Goal: Task Accomplishment & Management: Use online tool/utility

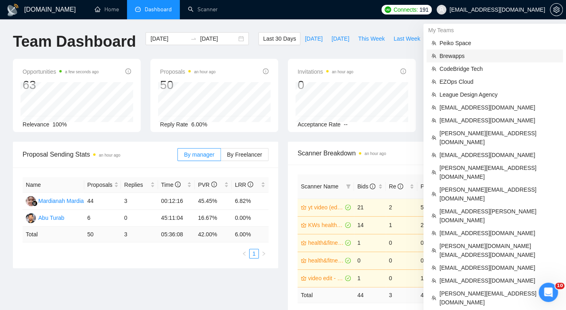
drag, startPoint x: 460, startPoint y: 56, endPoint x: 194, endPoint y: 27, distance: 267.3
click at [460, 56] on span "Brewapps" at bounding box center [498, 56] width 119 height 9
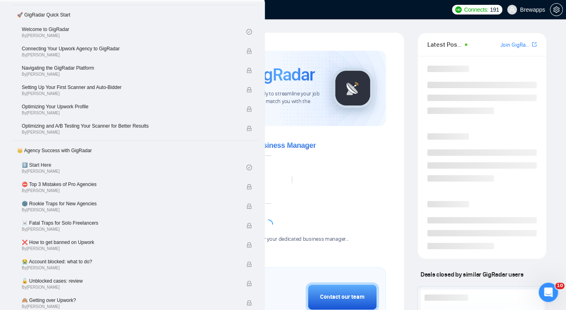
click at [150, 13] on link "Dashboard" at bounding box center [153, 9] width 37 height 7
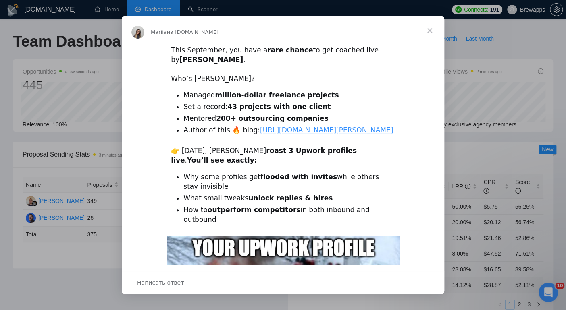
click at [431, 32] on span "Закрыть" at bounding box center [429, 30] width 29 height 29
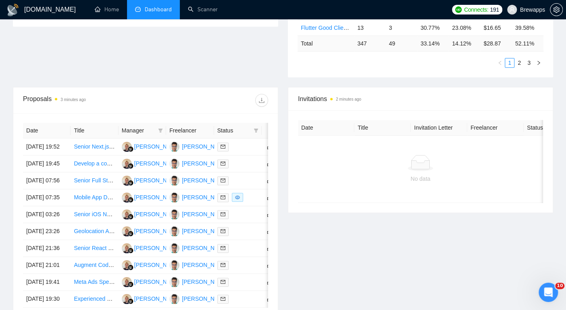
scroll to position [243, 0]
click at [556, 9] on icon "setting" at bounding box center [556, 9] width 6 height 6
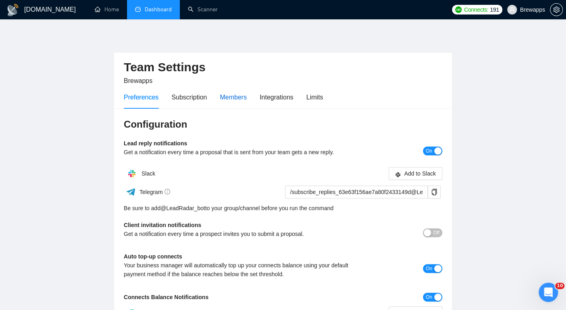
click at [247, 97] on div "Members" at bounding box center [233, 97] width 27 height 10
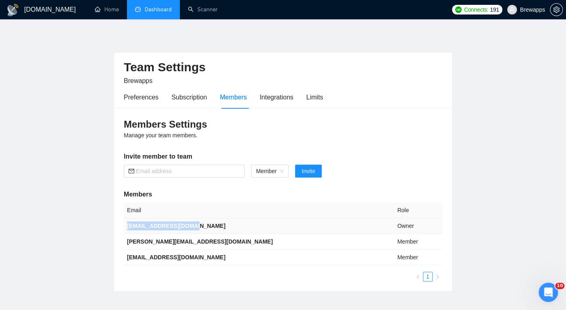
drag, startPoint x: 206, startPoint y: 229, endPoint x: 126, endPoint y: 228, distance: 79.8
click at [126, 228] on td "sagar@thebrewapps.com" at bounding box center [259, 226] width 270 height 16
copy b "sagar@thebrewapps.com"
click at [165, 10] on link "Dashboard" at bounding box center [153, 9] width 37 height 7
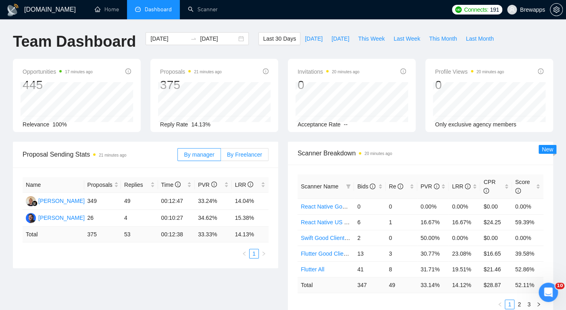
click at [239, 154] on span "By Freelancer" at bounding box center [244, 155] width 35 height 6
click at [221, 157] on input "By Freelancer" at bounding box center [221, 157] width 0 height 0
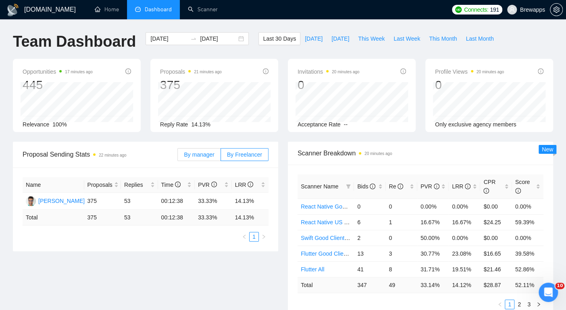
click at [210, 156] on span "By manager" at bounding box center [199, 155] width 30 height 6
click at [178, 157] on input "By manager" at bounding box center [178, 157] width 0 height 0
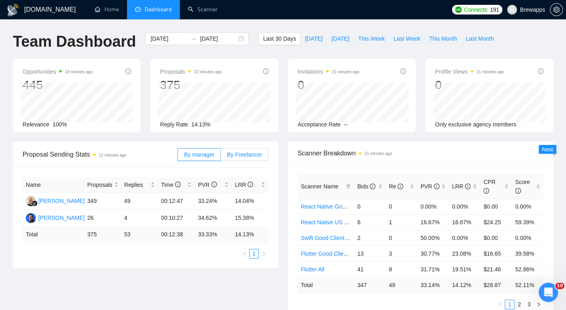
click at [247, 154] on span "By Freelancer" at bounding box center [244, 155] width 35 height 6
click at [221, 157] on input "By Freelancer" at bounding box center [221, 157] width 0 height 0
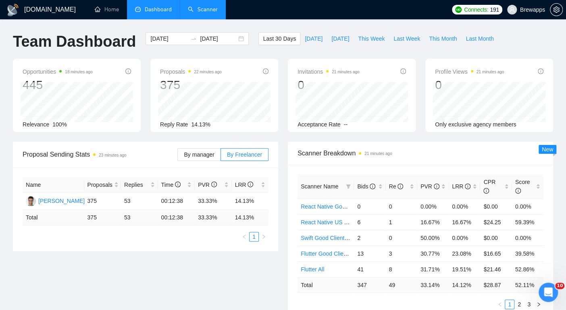
click at [199, 12] on link "Scanner" at bounding box center [203, 9] width 30 height 7
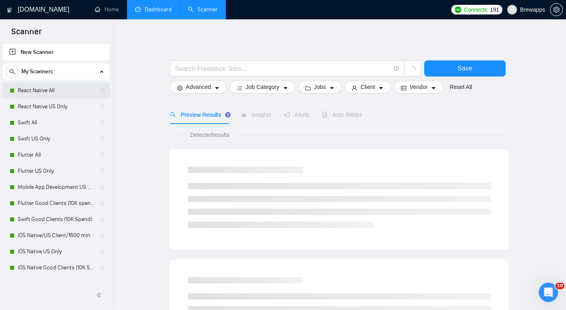
click at [61, 92] on link "React Native All" at bounding box center [56, 91] width 77 height 16
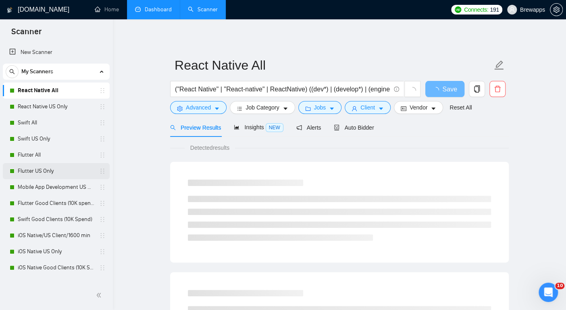
scroll to position [43, 0]
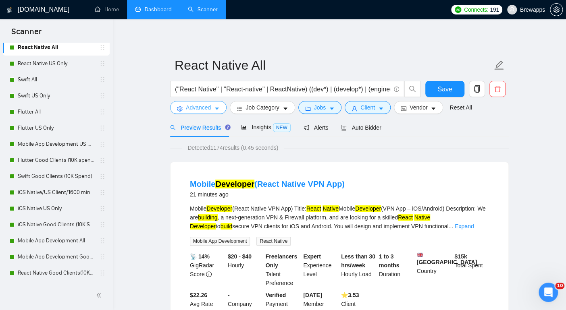
click at [204, 109] on span "Advanced" at bounding box center [198, 107] width 25 height 9
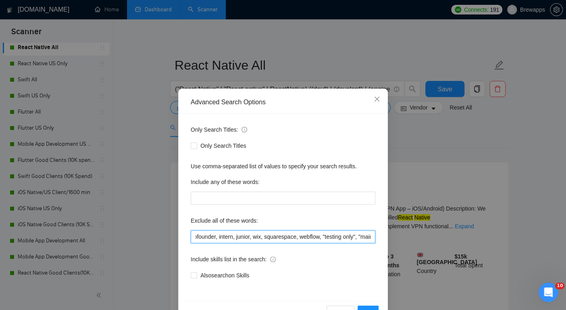
drag, startPoint x: 302, startPoint y: 232, endPoint x: 384, endPoint y: 250, distance: 84.4
click at [384, 250] on div "Only Search Titles: Only Search Titles Use comma-separated list of values to sp…" at bounding box center [283, 208] width 204 height 188
click at [374, 99] on icon "close" at bounding box center [377, 99] width 6 height 6
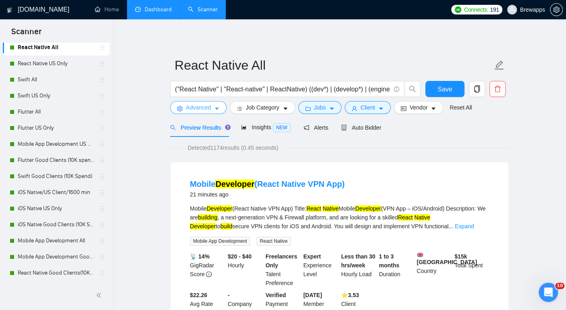
click at [209, 107] on span "Advanced" at bounding box center [198, 107] width 25 height 9
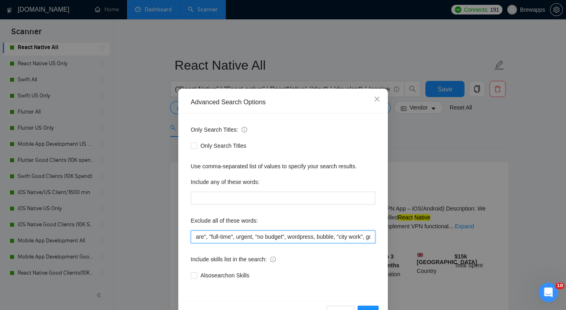
drag, startPoint x: 331, startPoint y: 237, endPoint x: 376, endPoint y: 240, distance: 44.5
click at [376, 240] on div "Only Search Titles: Only Search Titles Use comma-separated list of values to sp…" at bounding box center [283, 208] width 204 height 188
click at [379, 101] on icon "close" at bounding box center [377, 99] width 6 height 6
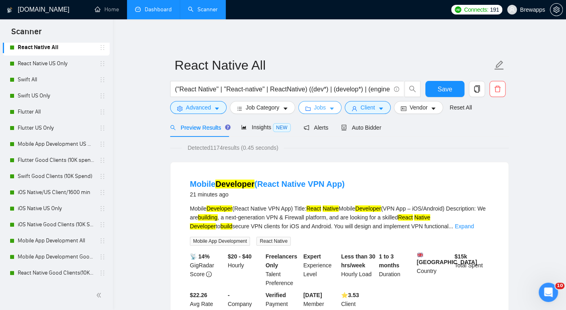
click at [321, 111] on span "Jobs" at bounding box center [320, 107] width 12 height 9
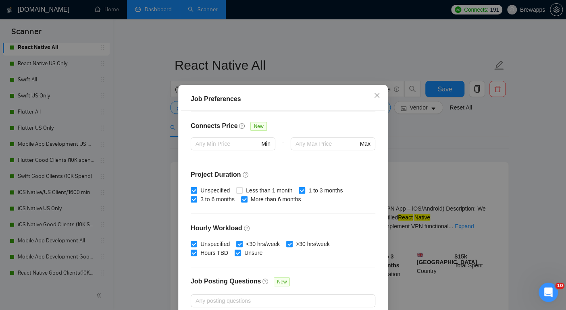
scroll to position [237, 0]
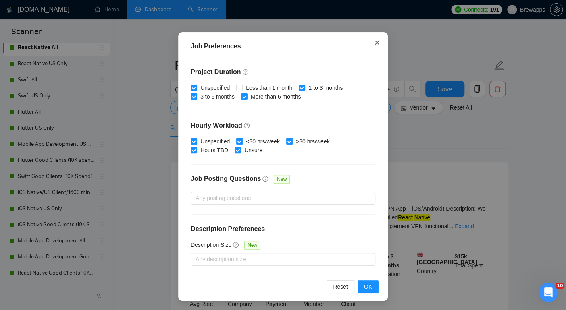
click at [374, 41] on icon "close" at bounding box center [377, 43] width 6 height 6
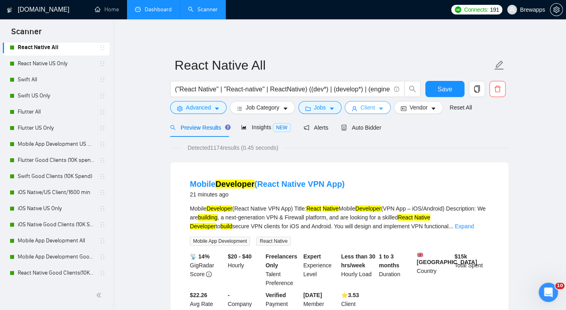
click at [380, 108] on button "Client" at bounding box center [368, 107] width 46 height 13
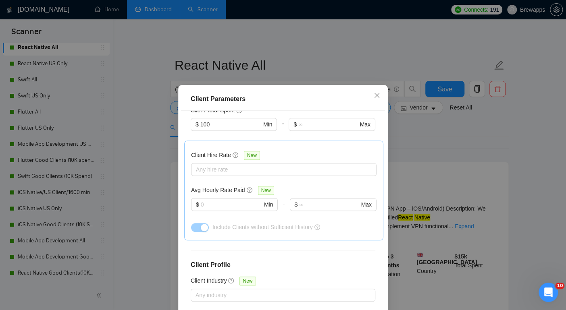
scroll to position [330, 0]
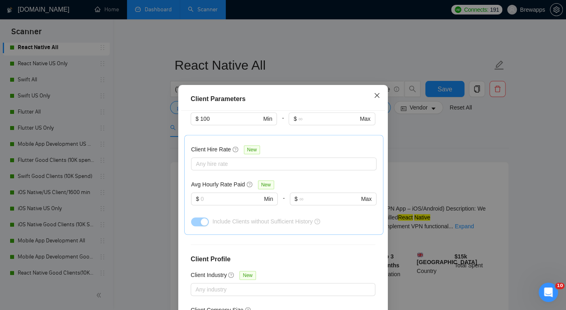
click at [375, 97] on icon "close" at bounding box center [377, 95] width 6 height 6
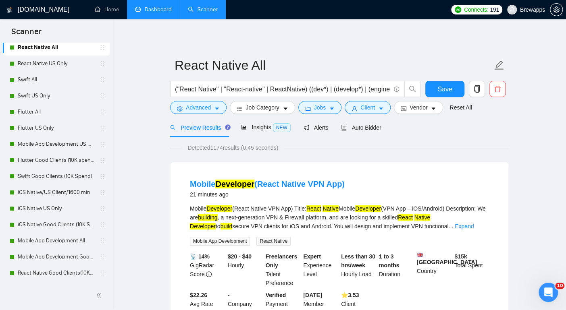
click at [152, 12] on link "Dashboard" at bounding box center [153, 9] width 37 height 7
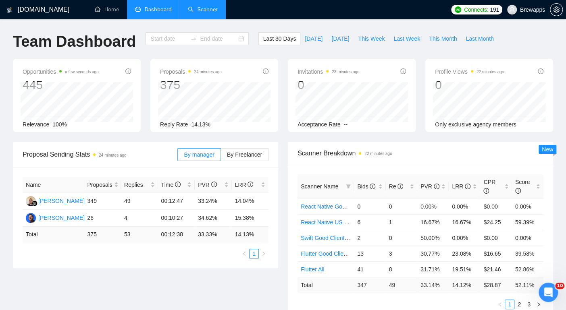
type input "[DATE]"
click at [202, 13] on link "Scanner" at bounding box center [203, 9] width 30 height 7
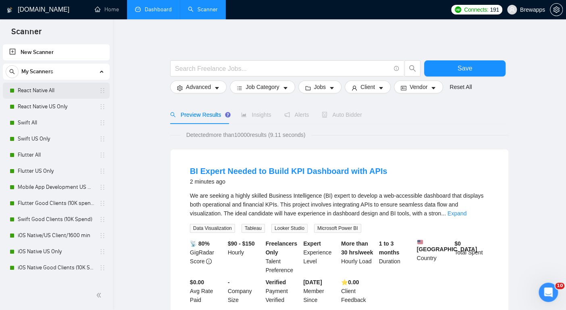
click at [73, 85] on link "React Native All" at bounding box center [56, 91] width 77 height 16
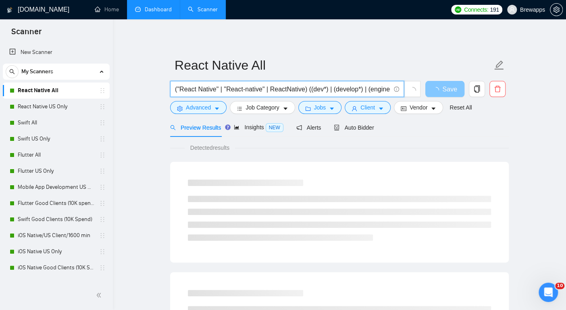
scroll to position [0, 139]
drag, startPoint x: 363, startPoint y: 87, endPoint x: 429, endPoint y: 87, distance: 66.1
click at [429, 87] on div "("React Native" | "React-native" | ReactNative) ((dev*) | (develop*) | (enginee…" at bounding box center [338, 91] width 339 height 20
click at [334, 89] on input "("React Native" | "React-native" | ReactNative) ((dev*) | (develop*) | (enginee…" at bounding box center [282, 89] width 215 height 10
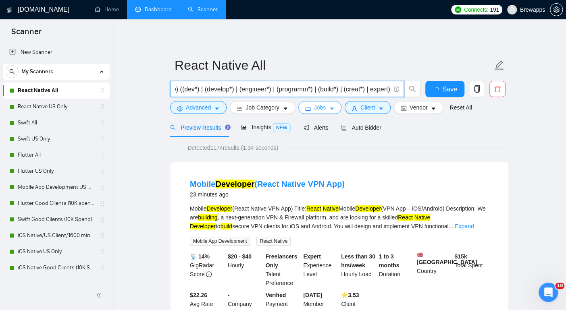
scroll to position [0, 0]
click at [319, 109] on span "Jobs" at bounding box center [320, 107] width 12 height 9
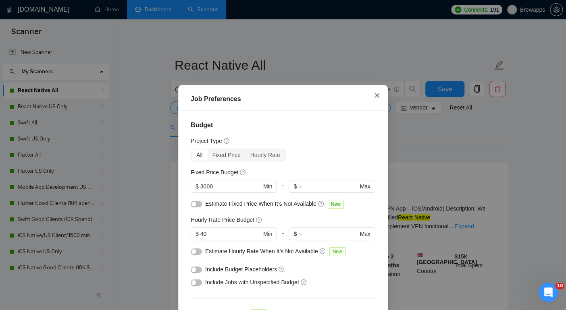
click at [377, 97] on icon "close" at bounding box center [377, 95] width 6 height 6
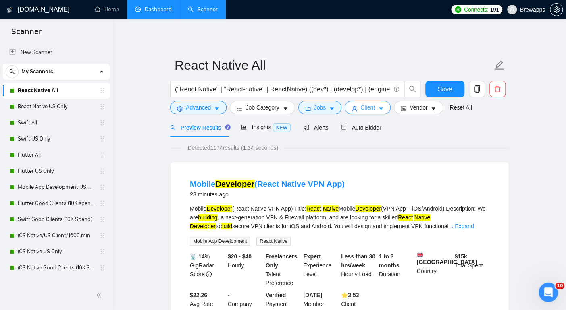
click at [383, 109] on icon "caret-down" at bounding box center [381, 109] width 6 height 6
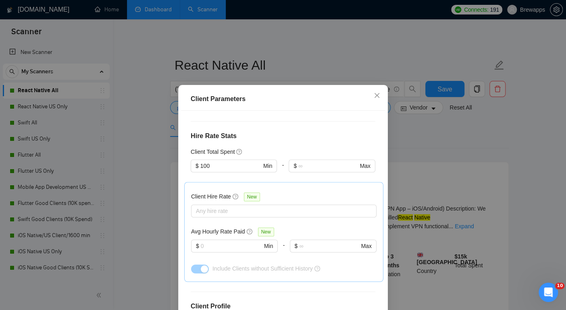
scroll to position [330, 0]
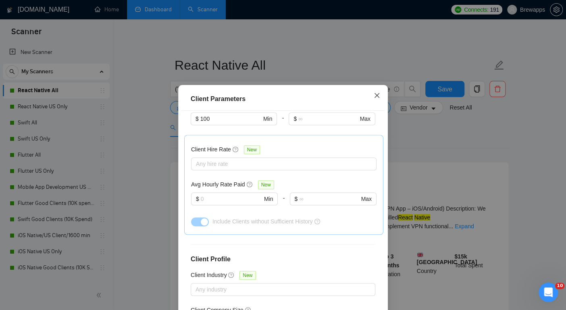
click at [378, 97] on icon "close" at bounding box center [377, 95] width 5 height 5
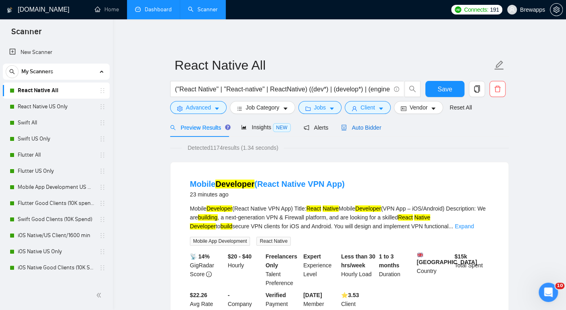
click at [360, 126] on span "Auto Bidder" at bounding box center [361, 128] width 40 height 6
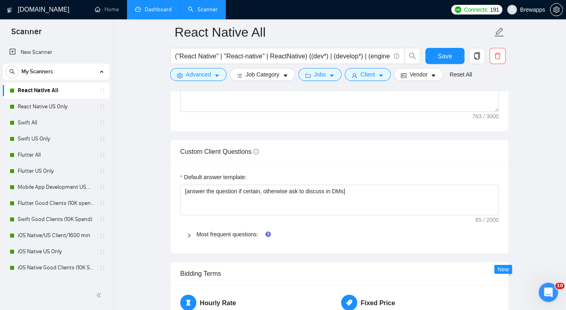
scroll to position [1141, 0]
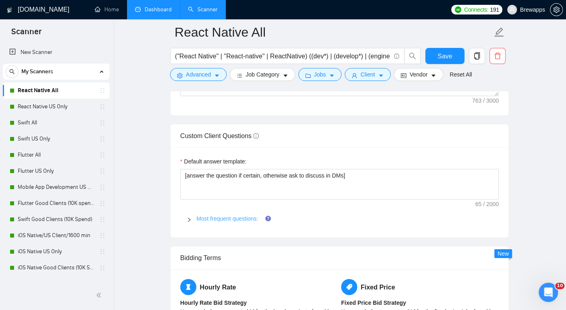
click at [217, 222] on link "Most frequent questions:" at bounding box center [227, 219] width 62 height 6
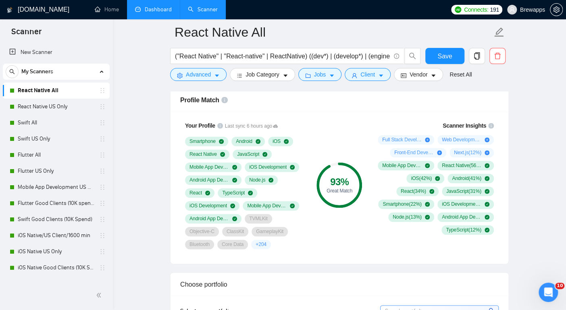
scroll to position [524, 0]
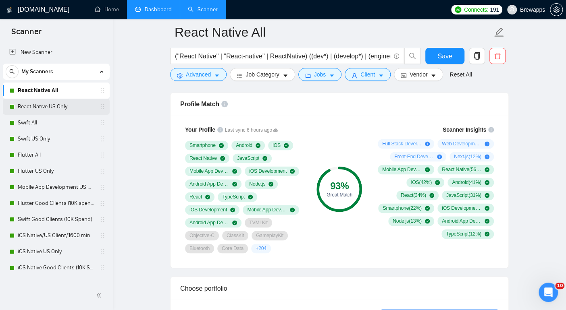
click at [50, 104] on link "React Native US Only" at bounding box center [56, 107] width 77 height 16
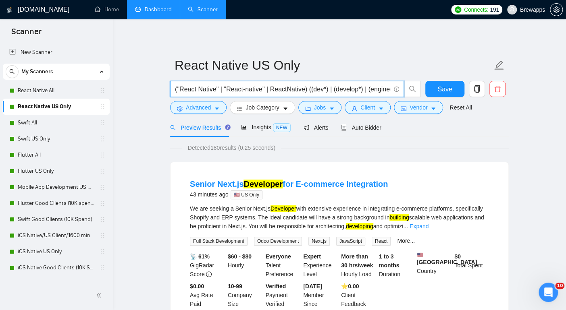
click at [335, 87] on input "("React Native" | "React-native" | ReactNative) ((dev*) | (develop*) | (enginee…" at bounding box center [282, 89] width 215 height 10
drag, startPoint x: 335, startPoint y: 87, endPoint x: 429, endPoint y: 89, distance: 93.2
click at [429, 89] on div "("React Native" | "React-native" | ReactNative) ((dev*) | (develop*) | (enginee…" at bounding box center [338, 91] width 339 height 20
click at [422, 102] on button "Vendor" at bounding box center [418, 107] width 49 height 13
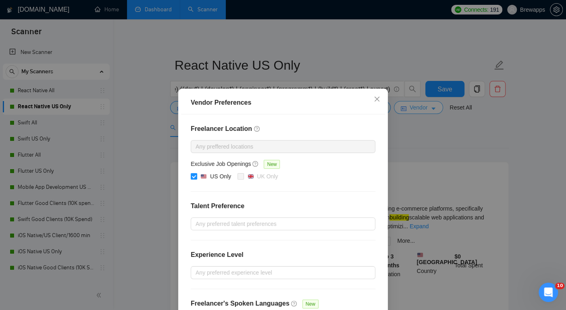
scroll to position [0, 0]
click at [377, 94] on span "Close" at bounding box center [377, 100] width 22 height 22
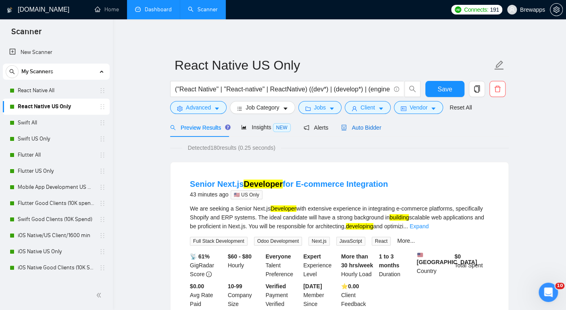
click at [366, 127] on span "Auto Bidder" at bounding box center [361, 128] width 40 height 6
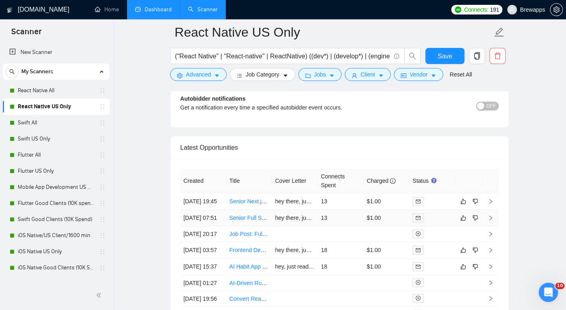
scroll to position [2054, 0]
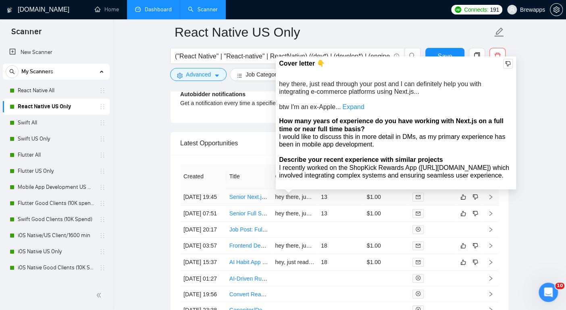
click at [301, 190] on div "Cover letter 👇 hey there, just read through your post and I can definitely help…" at bounding box center [396, 122] width 240 height 133
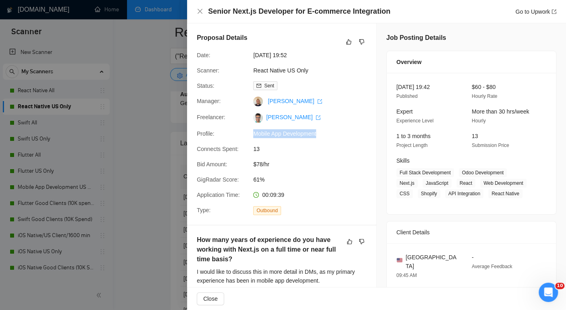
drag, startPoint x: 322, startPoint y: 137, endPoint x: 255, endPoint y: 135, distance: 66.9
click at [255, 135] on span "Mobile App Development" at bounding box center [313, 133] width 121 height 9
drag, startPoint x: 247, startPoint y: 68, endPoint x: 314, endPoint y: 70, distance: 66.9
click at [314, 70] on div "Scanner: React Native US Only" at bounding box center [279, 70] width 170 height 9
copy div "React Native US Only"
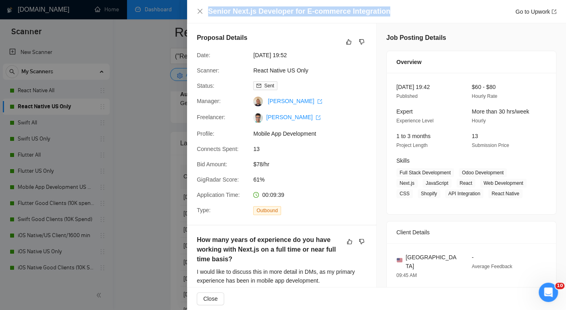
drag, startPoint x: 396, startPoint y: 12, endPoint x: 208, endPoint y: 9, distance: 187.9
click at [208, 9] on div "Senior Next.js Developer for E-commerce Integration Go to Upwork" at bounding box center [382, 11] width 348 height 10
copy h4 "Senior Next.js Developer for E-commerce Integration"
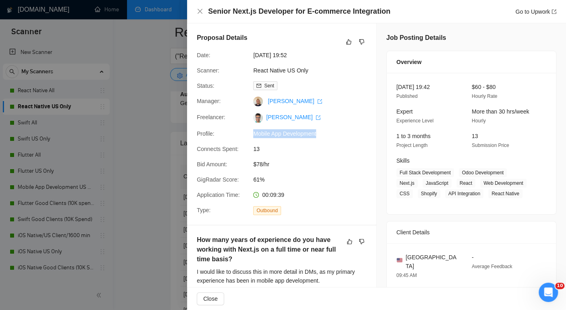
drag, startPoint x: 329, startPoint y: 131, endPoint x: 255, endPoint y: 132, distance: 74.2
click at [255, 132] on span "Mobile App Development" at bounding box center [313, 133] width 121 height 9
copy span "Mobile App Development"
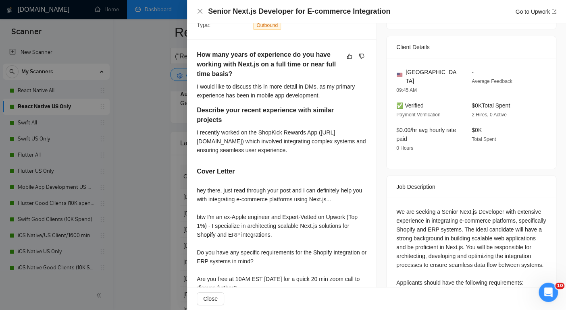
scroll to position [186, 0]
click at [202, 14] on icon "close" at bounding box center [200, 11] width 5 height 5
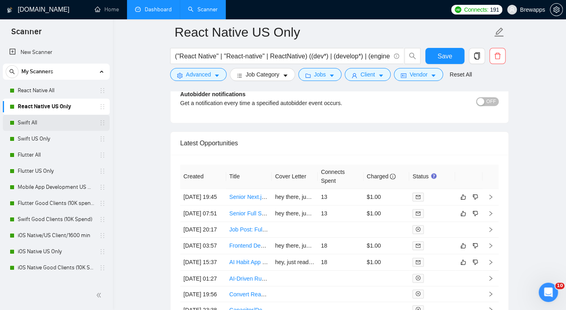
click at [54, 124] on link "Swift All" at bounding box center [56, 123] width 77 height 16
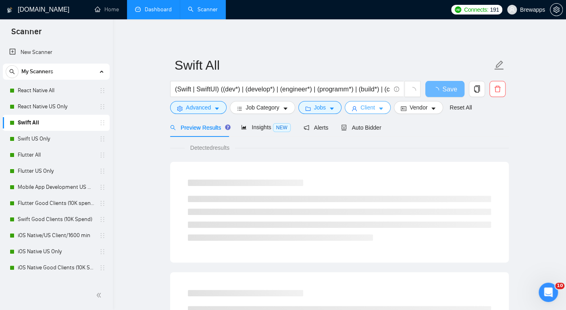
click at [378, 108] on button "Client" at bounding box center [368, 107] width 46 height 13
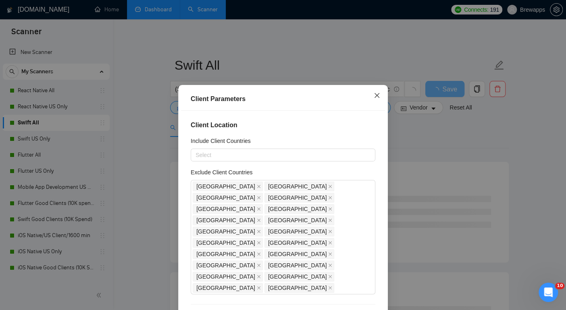
click at [380, 95] on icon "close" at bounding box center [377, 95] width 6 height 6
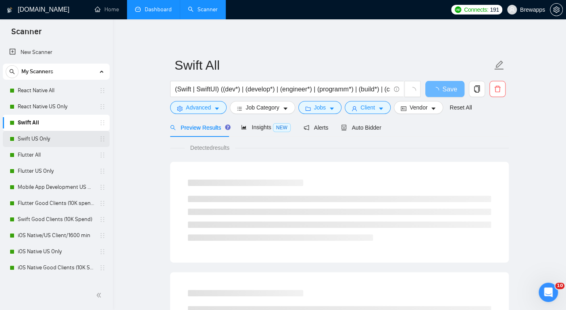
click at [43, 138] on link "Swift US Only" at bounding box center [56, 139] width 77 height 16
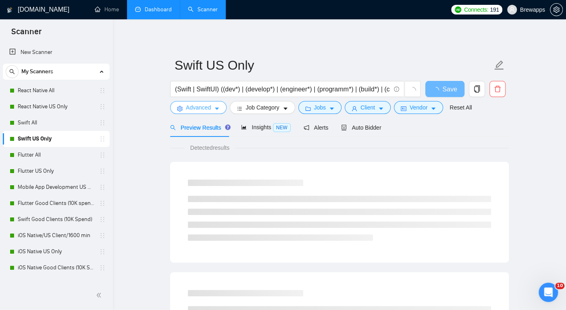
click at [197, 108] on span "Advanced" at bounding box center [198, 107] width 25 height 9
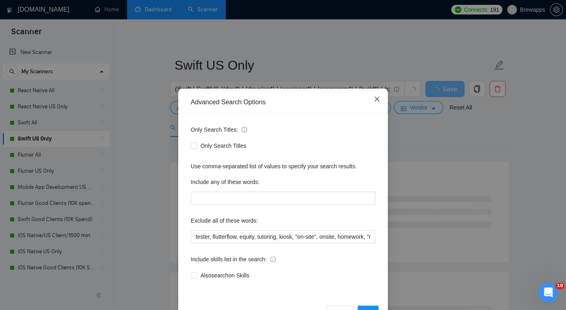
click at [378, 100] on icon "close" at bounding box center [377, 99] width 6 height 6
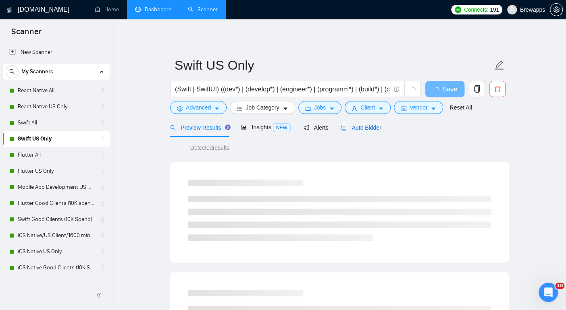
click at [365, 129] on span "Auto Bidder" at bounding box center [361, 128] width 40 height 6
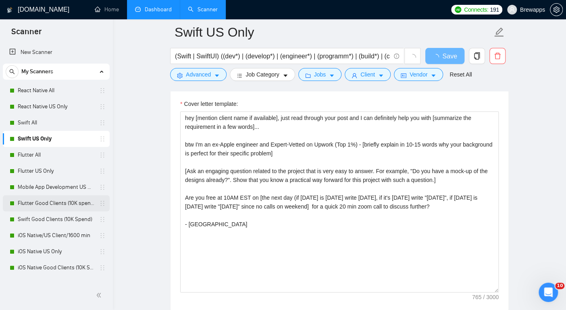
click at [48, 204] on link "Flutter Good Clients (10K spend)" at bounding box center [56, 204] width 77 height 16
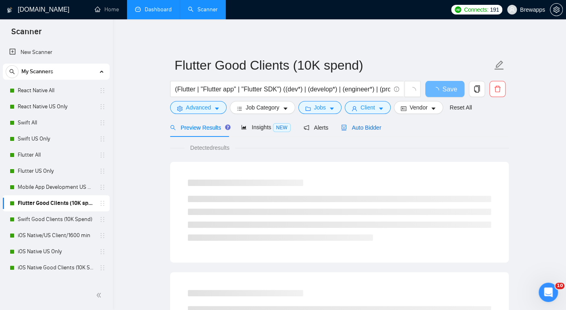
click at [358, 129] on span "Auto Bidder" at bounding box center [361, 128] width 40 height 6
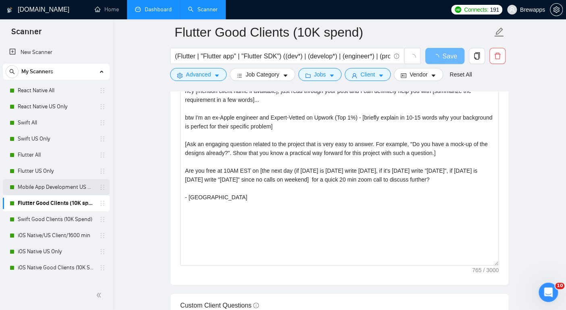
scroll to position [43, 0]
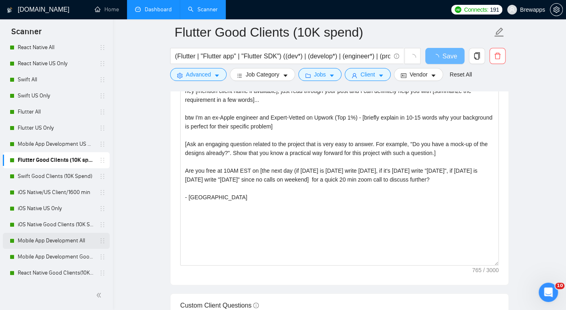
click at [57, 243] on link "Mobile App Development All" at bounding box center [56, 241] width 77 height 16
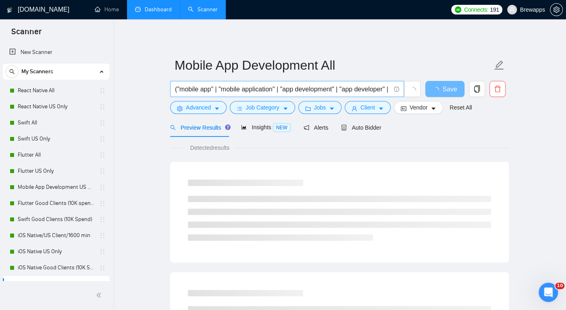
click at [360, 90] on input "("mobile app" | "mobile application" | "app development" | "app developer" | "m…" at bounding box center [282, 89] width 215 height 10
drag, startPoint x: 347, startPoint y: 88, endPoint x: 407, endPoint y: 92, distance: 60.6
click at [407, 92] on span "("mobile app" | "mobile application" | "app development" | "app developer" | "m…" at bounding box center [295, 89] width 251 height 16
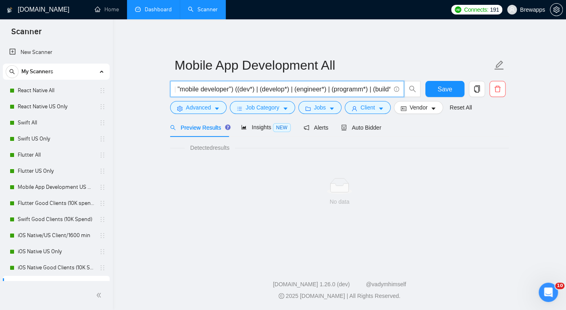
drag, startPoint x: 316, startPoint y: 91, endPoint x: 395, endPoint y: 93, distance: 79.0
click at [395, 93] on span "("mobile app" | "mobile application" | "app development" | "app developer" | "m…" at bounding box center [287, 89] width 234 height 16
click at [199, 89] on input "("mobile app" | "mobile application" | "app development" | "app developer" | "m…" at bounding box center [282, 89] width 215 height 10
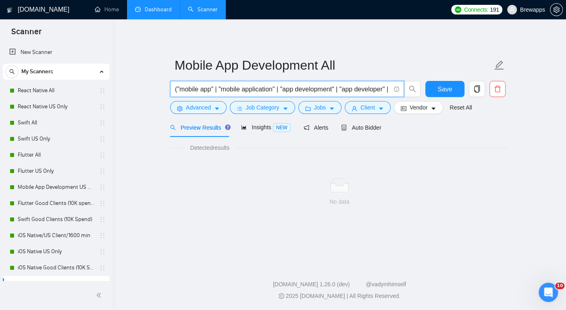
drag, startPoint x: 190, startPoint y: 88, endPoint x: 126, endPoint y: 86, distance: 63.7
click at [126, 86] on main "Mobile App Development All ("mobile app" | "mobile application" | "app developm…" at bounding box center [339, 140] width 427 height 216
click at [344, 88] on input "("mobile app" | "mobile application" | "app development" | "app developer" | "m…" at bounding box center [282, 89] width 215 height 10
click at [366, 128] on span "Auto Bidder" at bounding box center [361, 128] width 40 height 6
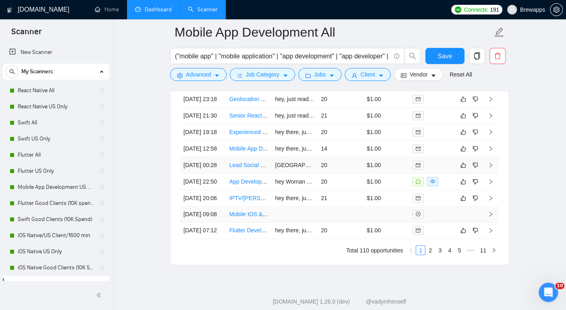
scroll to position [2090, 0]
click at [298, 125] on td "hey, just read through your post and I can definitely help you with building hi…" at bounding box center [295, 116] width 46 height 17
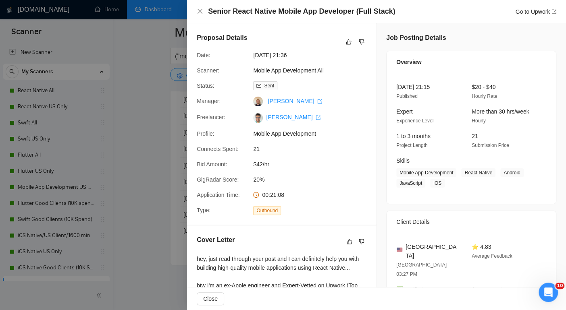
click at [345, 79] on div "Proposal Details Date: 08 Sep, 2025 21:36 Scanner: Mobile App Development All S…" at bounding box center [281, 124] width 189 height 202
drag, startPoint x: 332, startPoint y: 71, endPoint x: 251, endPoint y: 69, distance: 81.0
click at [251, 69] on div "Mobile App Development All" at bounding box center [292, 70] width 85 height 9
copy span "Mobile App Development All"
drag, startPoint x: 391, startPoint y: 11, endPoint x: 208, endPoint y: 10, distance: 183.8
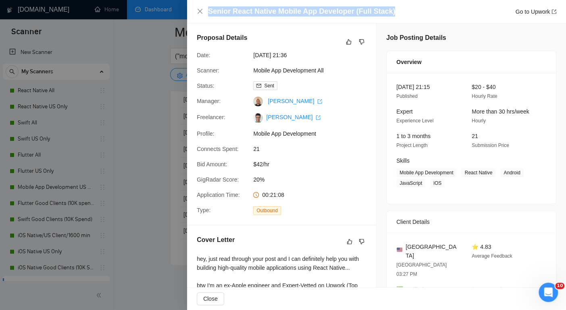
click at [208, 10] on div "Senior React Native Mobile App Developer (Full Stack) Go to Upwork" at bounding box center [382, 11] width 348 height 10
copy h4 "Senior React Native Mobile App Developer (Full Stack)"
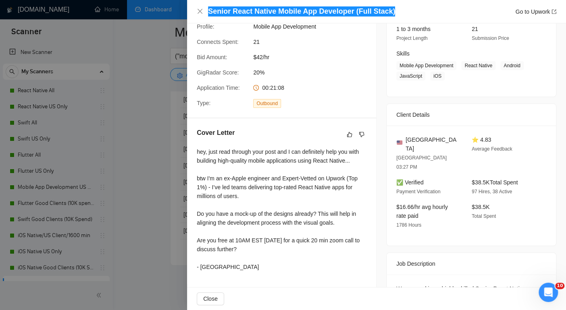
scroll to position [159, 0]
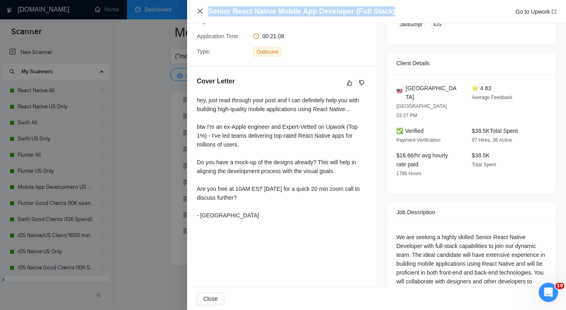
click at [198, 10] on icon "close" at bounding box center [200, 11] width 5 height 5
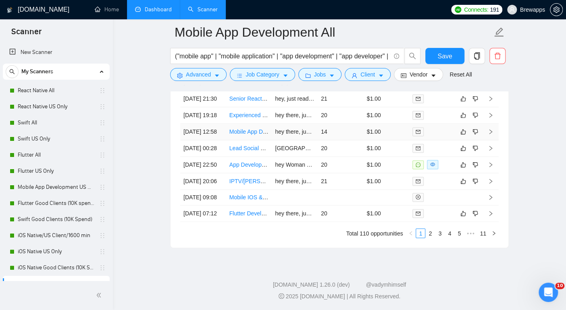
scroll to position [2190, 0]
click at [427, 234] on link "2" at bounding box center [430, 233] width 9 height 9
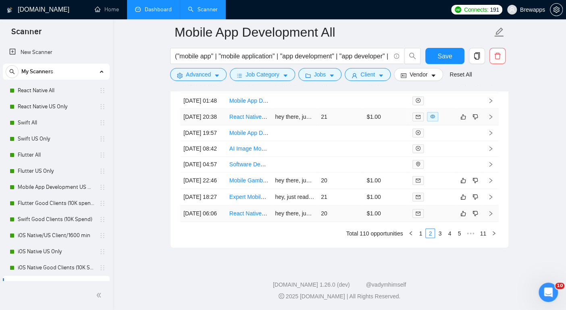
scroll to position [2186, 0]
click at [440, 236] on link "3" at bounding box center [439, 233] width 9 height 9
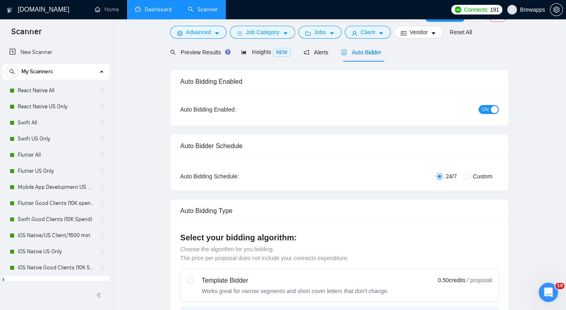
scroll to position [0, 0]
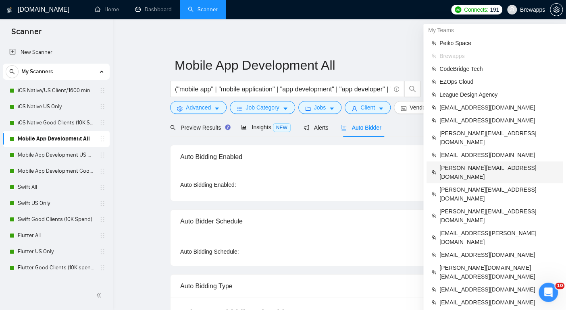
click at [456, 164] on span "[PERSON_NAME][EMAIL_ADDRESS][DOMAIN_NAME]" at bounding box center [498, 173] width 119 height 18
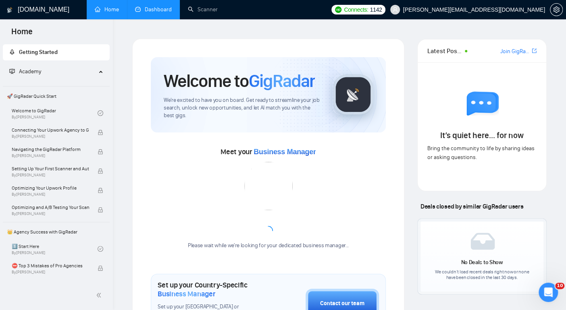
click at [149, 11] on link "Dashboard" at bounding box center [153, 9] width 37 height 7
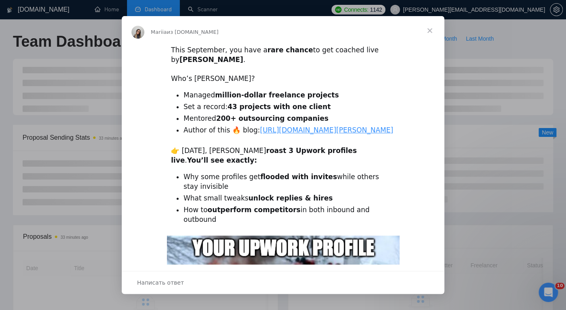
click at [431, 29] on span "Закрыть" at bounding box center [429, 30] width 29 height 29
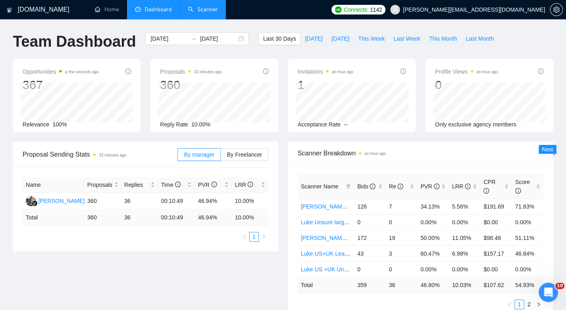
click at [198, 13] on link "Scanner" at bounding box center [203, 9] width 30 height 7
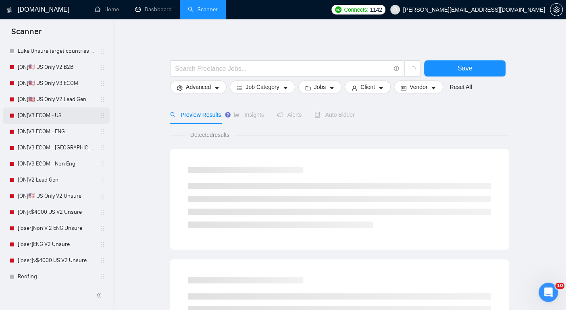
scroll to position [119, 0]
click at [42, 66] on link "[ON]🇺🇸 US Only V2 B2B" at bounding box center [56, 68] width 77 height 16
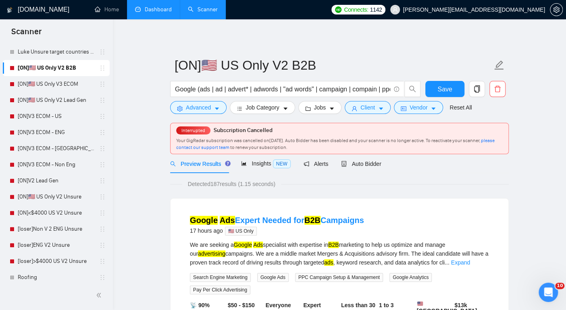
click at [162, 6] on link "Dashboard" at bounding box center [153, 9] width 37 height 7
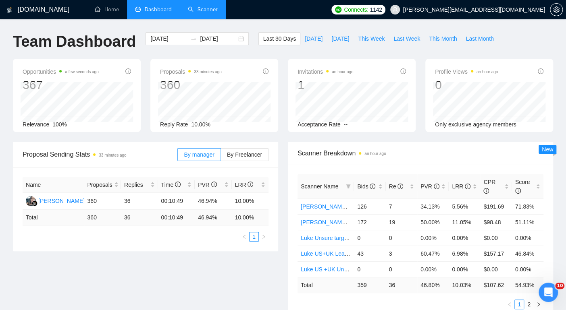
click at [201, 10] on link "Scanner" at bounding box center [203, 9] width 30 height 7
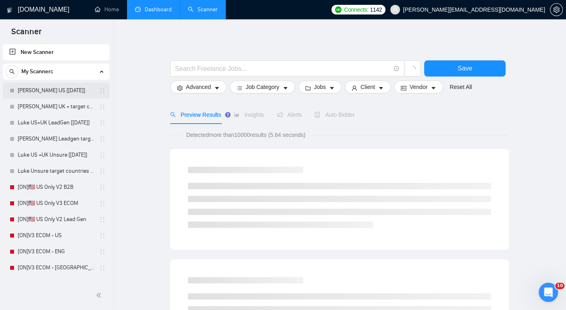
click at [65, 93] on link "Luke Ecom US [Aug24]" at bounding box center [56, 91] width 77 height 16
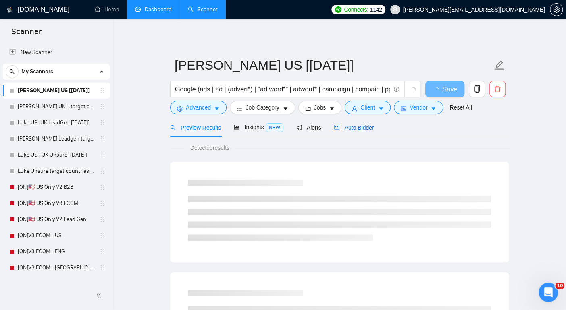
click at [365, 127] on span "Auto Bidder" at bounding box center [354, 128] width 40 height 6
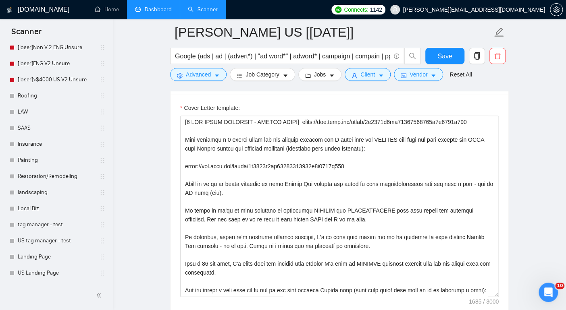
scroll to position [382, 0]
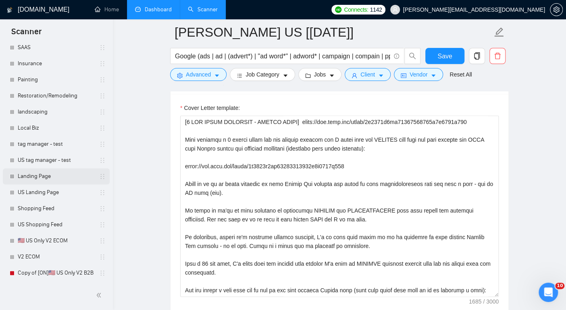
click at [40, 180] on link "Landing Page" at bounding box center [56, 177] width 77 height 16
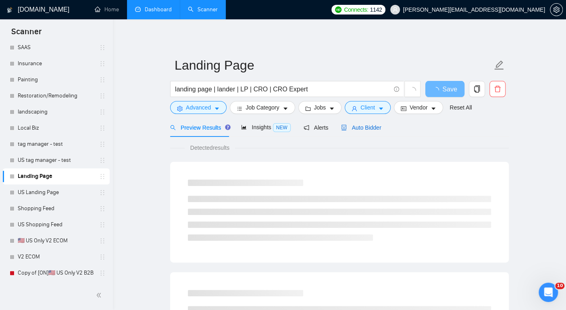
click at [360, 128] on span "Auto Bidder" at bounding box center [361, 128] width 40 height 6
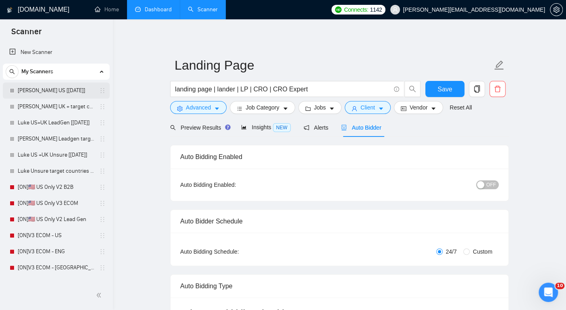
click at [41, 90] on link "Luke Ecom US [Aug24]" at bounding box center [56, 91] width 77 height 16
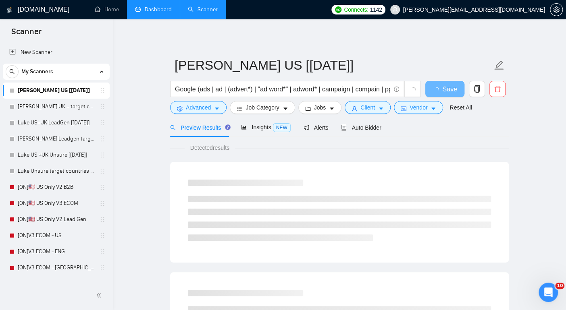
click at [169, 10] on link "Dashboard" at bounding box center [153, 9] width 37 height 7
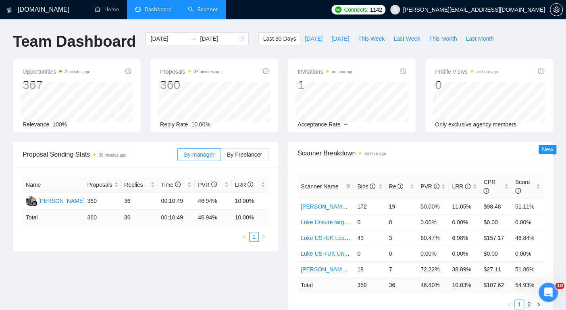
click at [196, 8] on link "Scanner" at bounding box center [203, 9] width 30 height 7
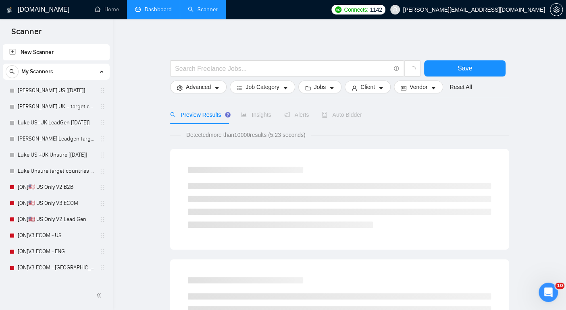
click at [57, 90] on link "Luke Ecom US [Aug24]" at bounding box center [56, 91] width 77 height 16
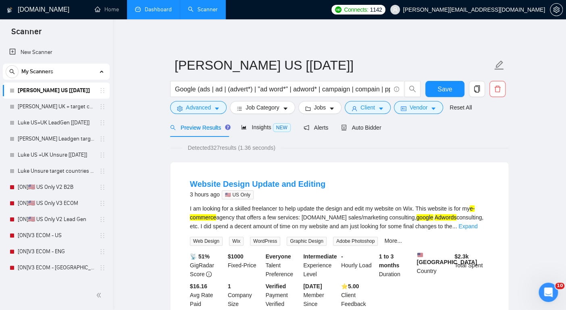
click at [163, 9] on link "Dashboard" at bounding box center [153, 9] width 37 height 7
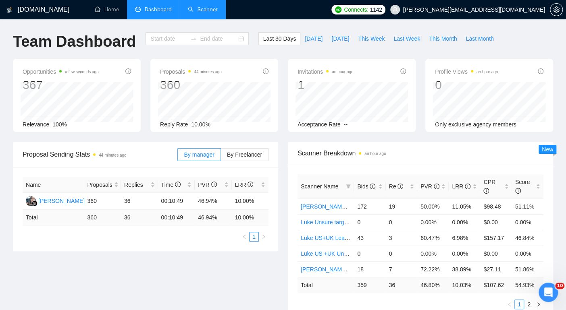
type input "[DATE]"
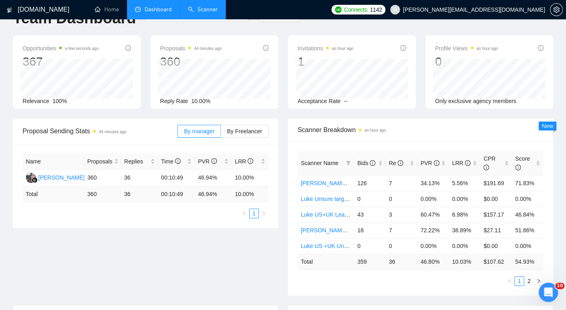
scroll to position [7, 0]
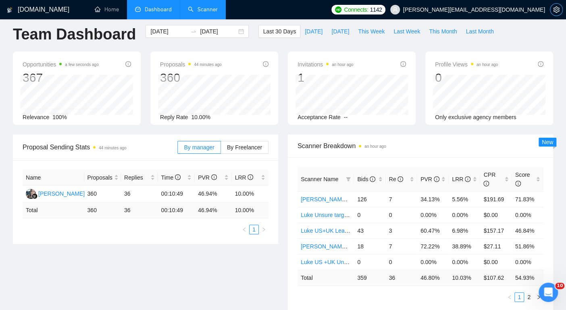
click at [557, 11] on icon "setting" at bounding box center [556, 9] width 6 height 6
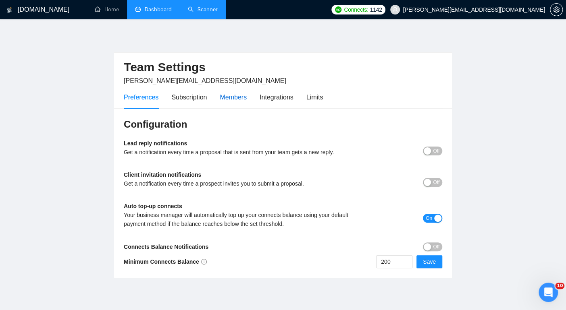
click at [237, 101] on div "Members" at bounding box center [233, 97] width 27 height 10
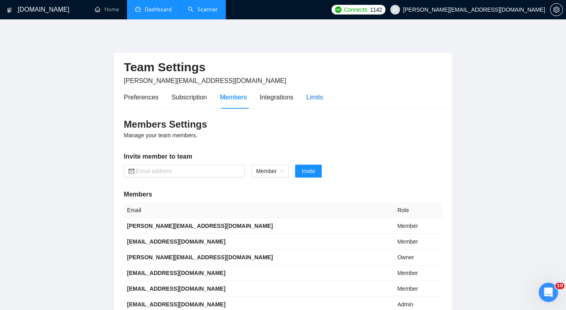
click at [322, 94] on div "Limits" at bounding box center [314, 97] width 17 height 10
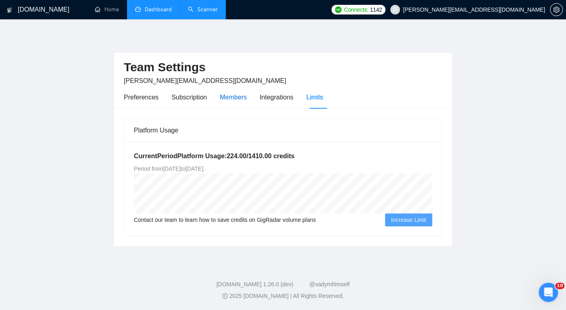
click at [236, 98] on div "Members" at bounding box center [233, 97] width 27 height 10
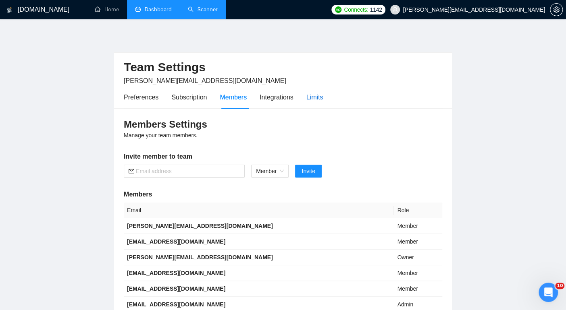
click at [316, 96] on div "Limits" at bounding box center [314, 97] width 17 height 10
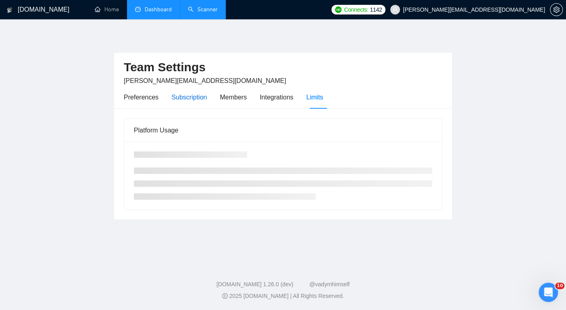
click at [187, 100] on div "Subscription" at bounding box center [188, 97] width 35 height 10
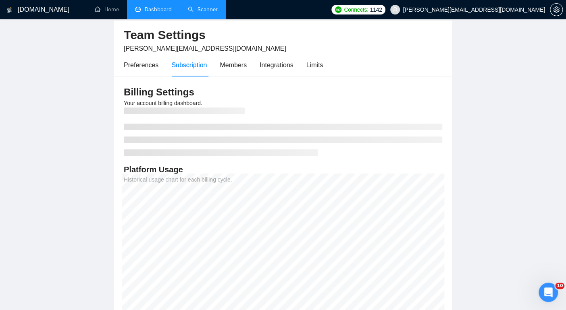
scroll to position [33, 0]
click at [214, 10] on link "Scanner" at bounding box center [203, 9] width 30 height 7
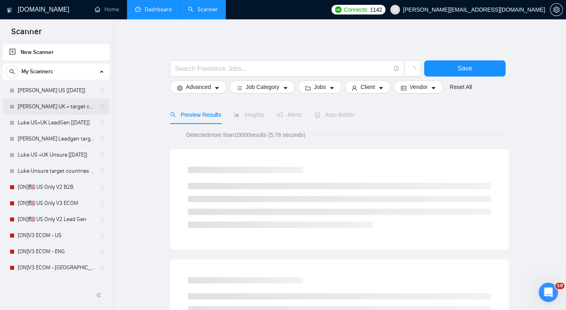
click at [50, 92] on link "Luke Ecom US [Aug24]" at bounding box center [56, 91] width 77 height 16
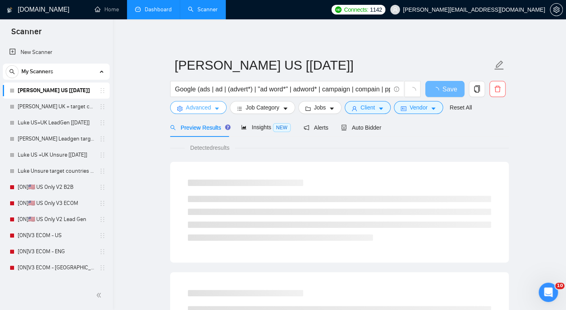
click at [197, 108] on span "Advanced" at bounding box center [198, 107] width 25 height 9
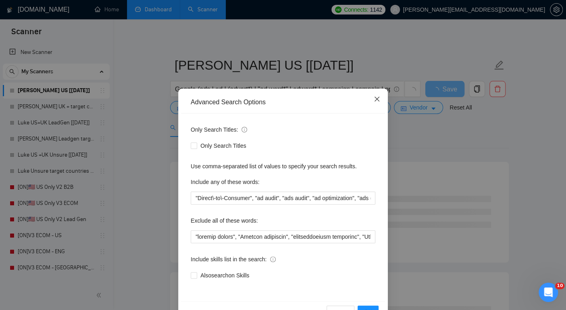
click at [380, 97] on span "Close" at bounding box center [377, 100] width 22 height 22
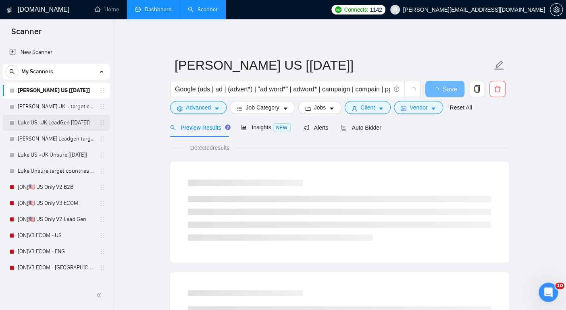
click at [61, 128] on link "Luke US+UK LeadGen [Aug24]" at bounding box center [56, 123] width 77 height 16
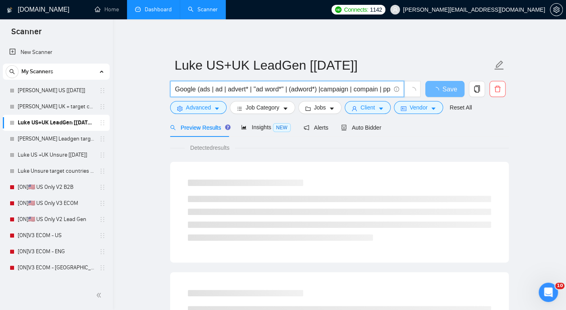
scroll to position [0, 62]
drag, startPoint x: 305, startPoint y: 91, endPoint x: 394, endPoint y: 94, distance: 88.7
click at [394, 94] on span "Google (ads | ad | advert* | "ad word*" | (adword*) |campaign | compain | ppc |…" at bounding box center [287, 89] width 234 height 16
click at [329, 92] on input "Google (ads | ad | advert* | "ad word*" | (adword*) |campaign | compain | ppc |…" at bounding box center [282, 89] width 215 height 10
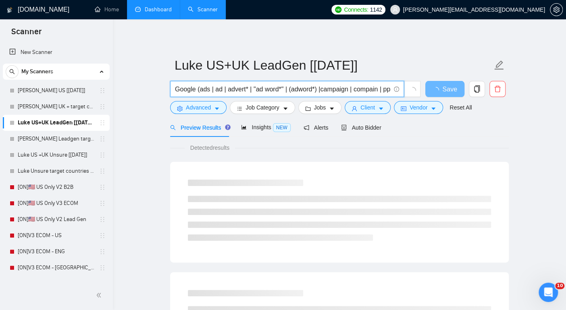
drag, startPoint x: 196, startPoint y: 87, endPoint x: 157, endPoint y: 87, distance: 39.1
click at [365, 127] on span "Auto Bidder" at bounding box center [361, 128] width 40 height 6
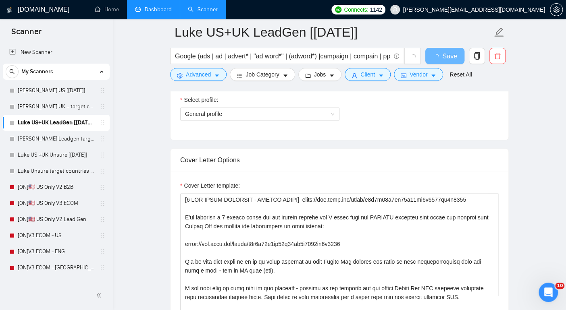
scroll to position [469, 0]
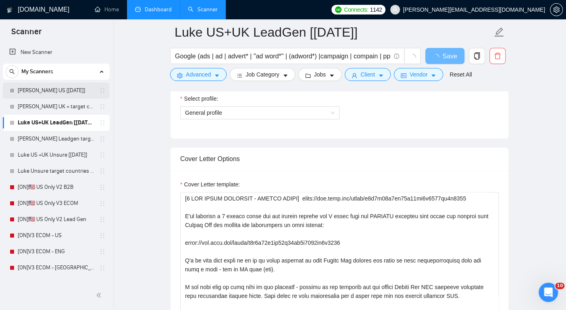
click at [66, 89] on link "Luke Ecom US [Aug24]" at bounding box center [56, 91] width 77 height 16
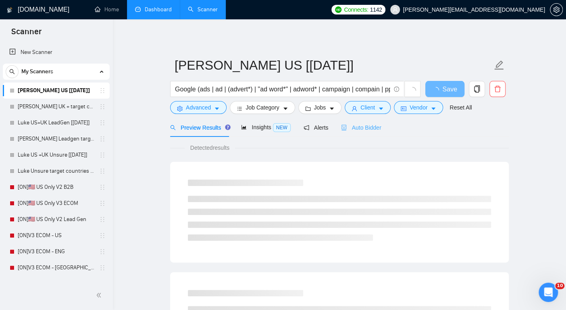
click at [361, 133] on div "Auto Bidder" at bounding box center [361, 127] width 40 height 19
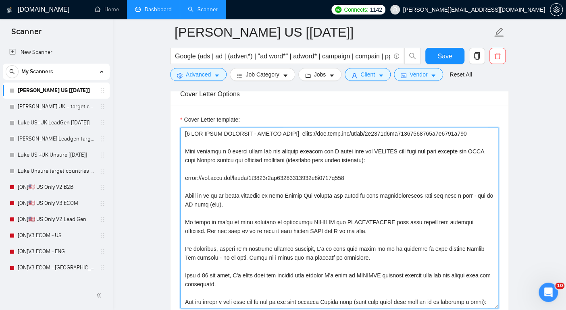
click at [197, 146] on textarea "Cover Letter template:" at bounding box center [339, 217] width 318 height 181
drag, startPoint x: 183, startPoint y: 133, endPoint x: 429, endPoint y: 160, distance: 246.9
click at [429, 160] on textarea "Cover Letter template:" at bounding box center [339, 217] width 318 height 181
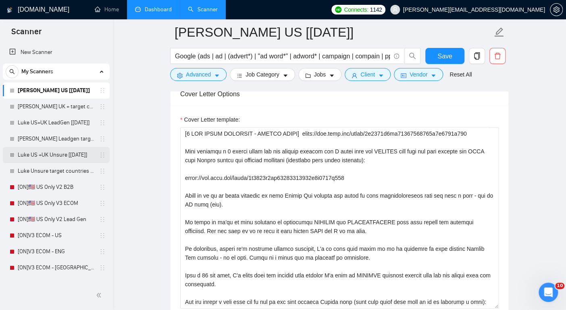
click at [33, 155] on link "Luke US +UK Unsure [Aug24]" at bounding box center [56, 155] width 77 height 16
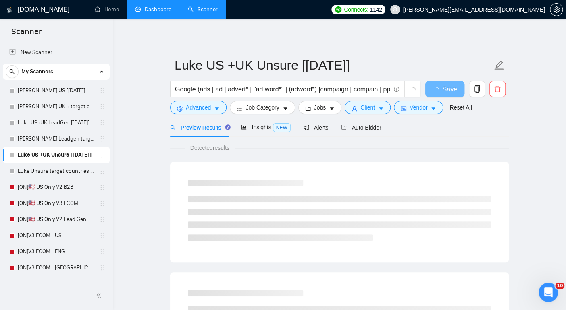
click at [430, 135] on div "Preview Results Insights NEW Alerts Auto Bidder" at bounding box center [339, 127] width 339 height 19
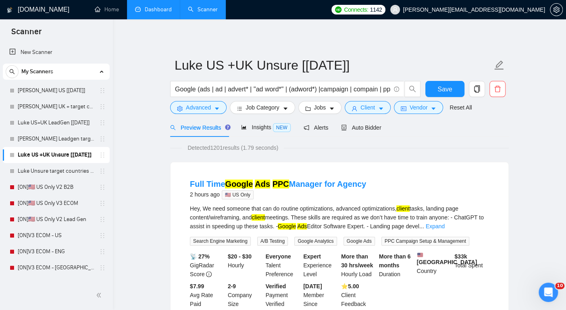
click at [410, 137] on div "Preview Results Insights NEW Alerts Auto Bidder" at bounding box center [339, 127] width 339 height 19
click at [356, 127] on span "Auto Bidder" at bounding box center [361, 128] width 40 height 6
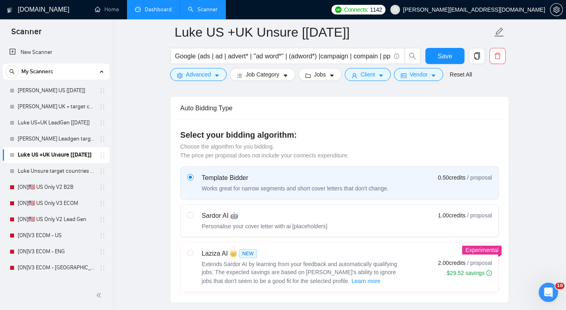
scroll to position [183, 0]
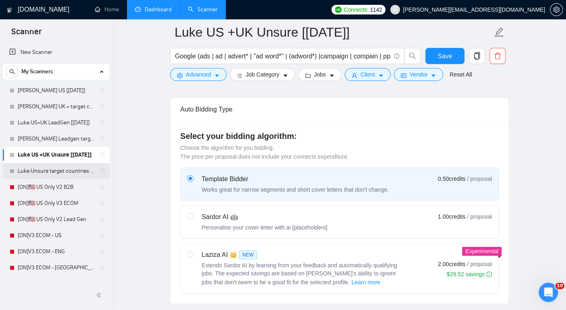
click at [63, 174] on link "Luke Unsure target countries [Aug24]" at bounding box center [56, 171] width 77 height 16
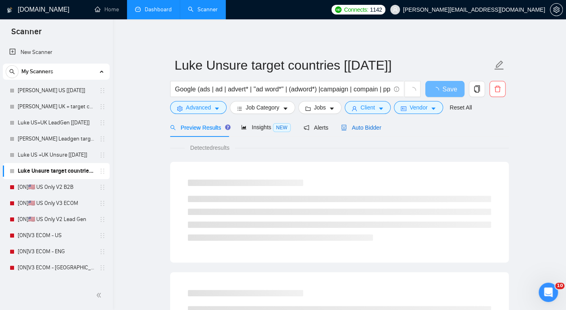
click at [356, 129] on span "Auto Bidder" at bounding box center [361, 128] width 40 height 6
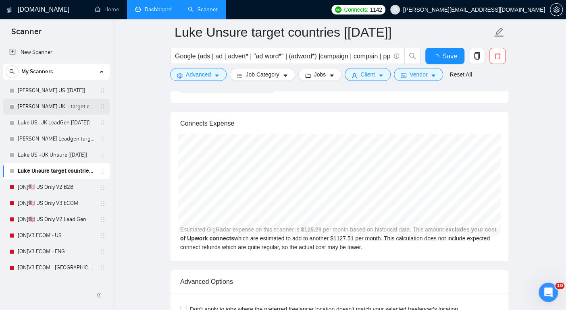
scroll to position [1050, 0]
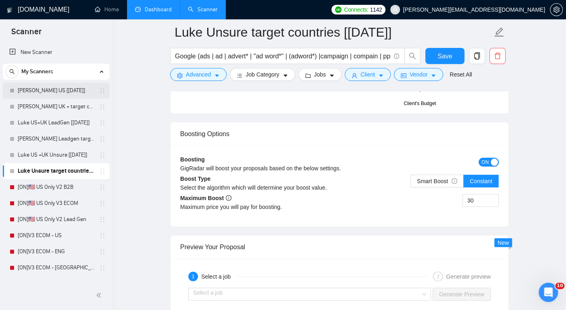
click at [46, 90] on link "Luke Ecom US [Aug24]" at bounding box center [56, 91] width 77 height 16
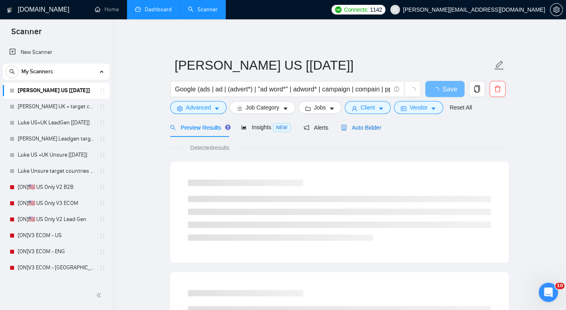
click at [361, 129] on span "Auto Bidder" at bounding box center [361, 128] width 40 height 6
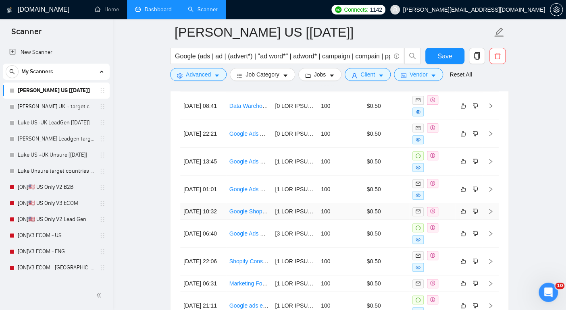
scroll to position [1716, 0]
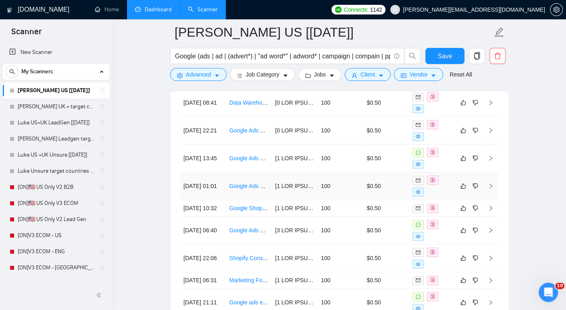
click at [290, 178] on td at bounding box center [295, 187] width 46 height 28
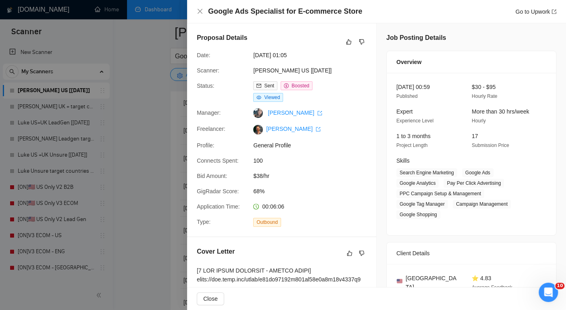
click at [200, 7] on div "Google Ads Specialist for E-commerce Store Go to Upwork" at bounding box center [377, 11] width 360 height 10
drag, startPoint x: 200, startPoint y: 11, endPoint x: 201, endPoint y: 232, distance: 220.5
click at [200, 11] on icon "close" at bounding box center [200, 11] width 6 height 6
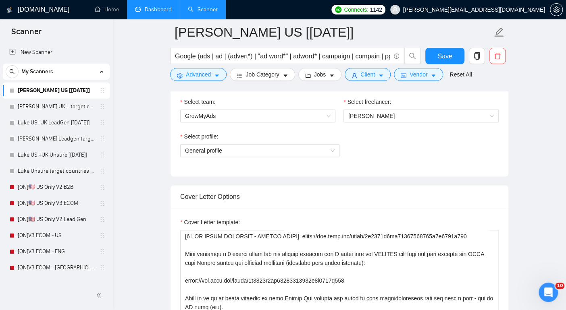
scroll to position [343, 0]
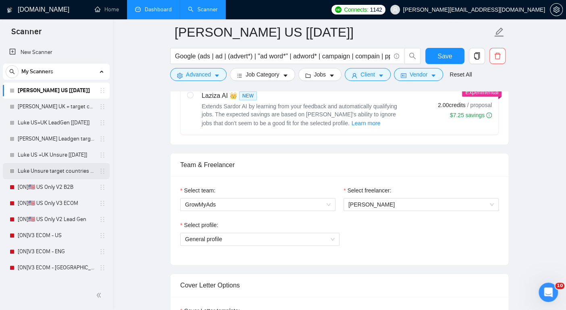
click at [62, 166] on link "Luke Unsure target countries [Aug24]" at bounding box center [56, 171] width 77 height 16
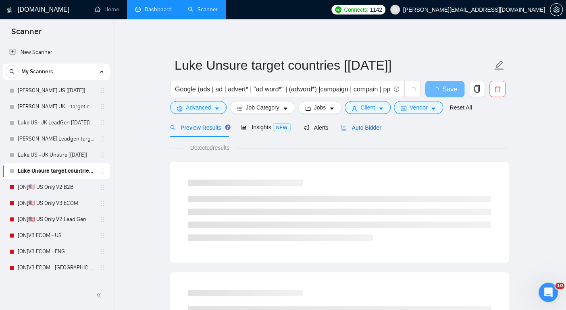
click at [362, 127] on span "Auto Bidder" at bounding box center [361, 128] width 40 height 6
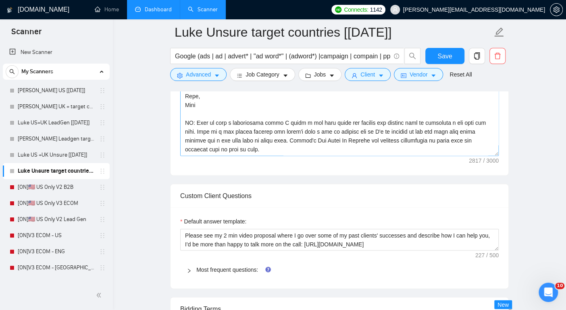
scroll to position [713, 0]
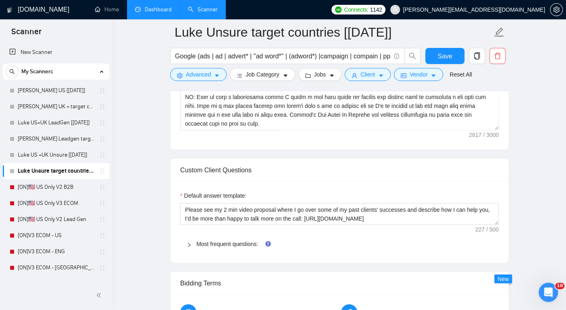
click at [163, 11] on link "Dashboard" at bounding box center [153, 9] width 37 height 7
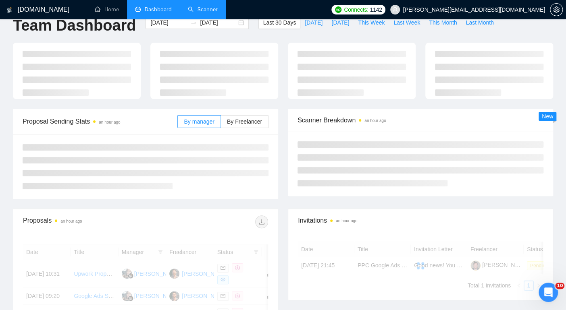
scroll to position [2, 0]
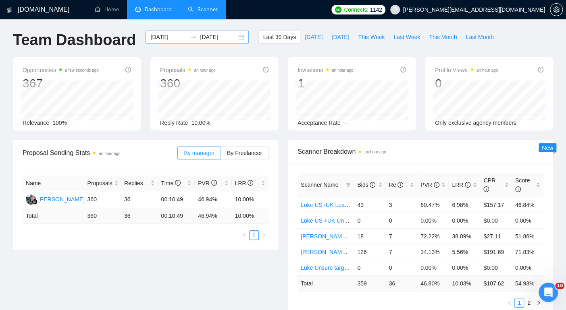
click at [235, 38] on div "2025-08-10 2025-09-09" at bounding box center [197, 37] width 103 height 13
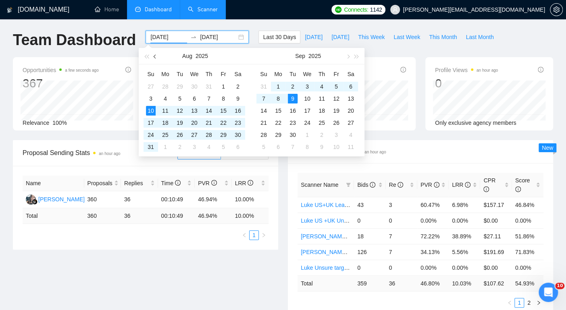
click at [156, 53] on button "button" at bounding box center [155, 56] width 9 height 16
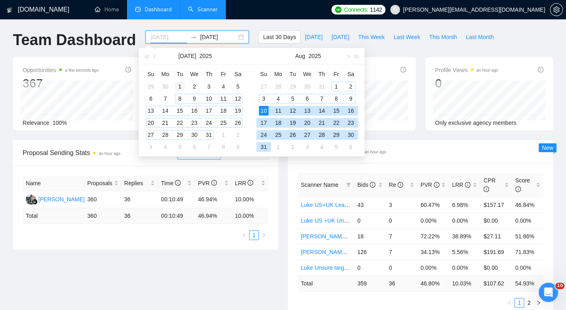
type input "2025-07-01"
click at [181, 83] on div "1" at bounding box center [180, 87] width 10 height 10
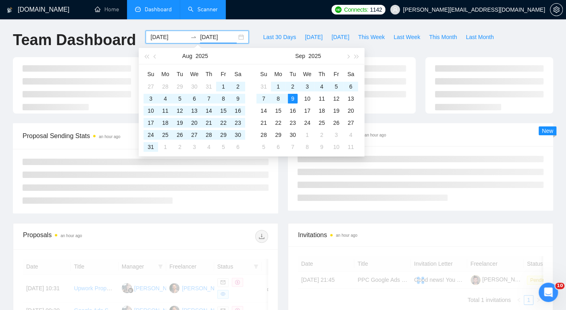
type input "[DATE]"
click at [81, 134] on span "Proposal Sending Stats an hour ago" at bounding box center [100, 136] width 155 height 10
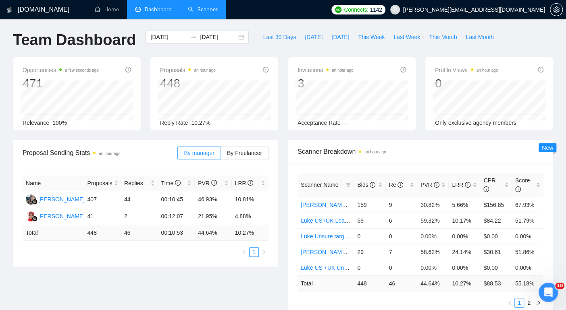
click at [213, 7] on link "Scanner" at bounding box center [203, 9] width 30 height 7
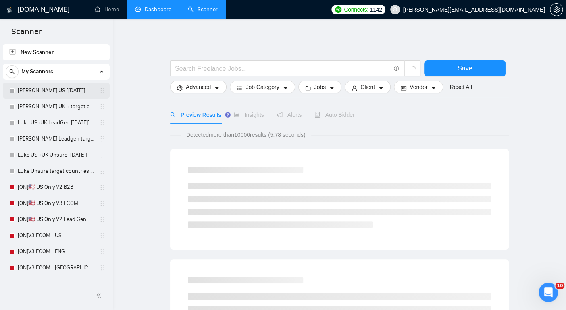
click at [50, 92] on link "Luke Ecom US [Aug24]" at bounding box center [56, 91] width 77 height 16
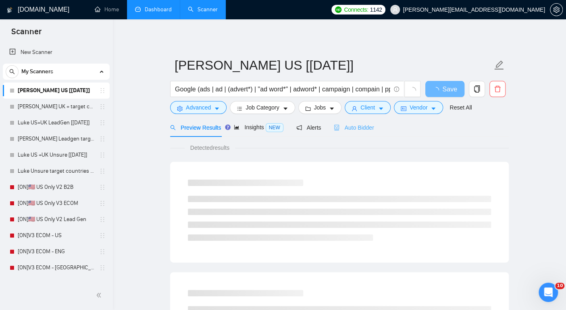
click at [368, 121] on div "Auto Bidder" at bounding box center [354, 127] width 40 height 19
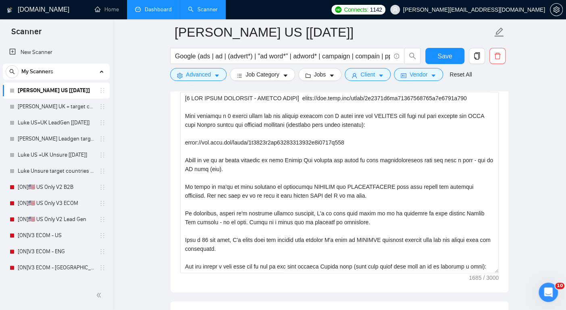
scroll to position [570, 0]
click at [213, 70] on button "Advanced" at bounding box center [198, 74] width 56 height 13
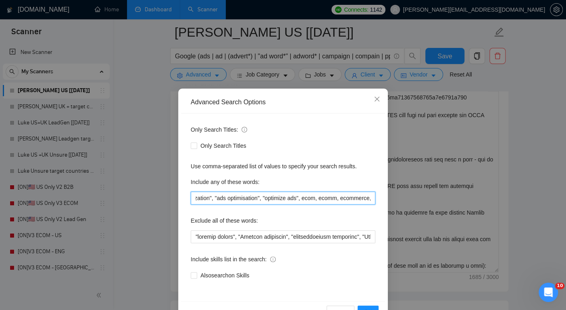
scroll to position [0, 337]
drag, startPoint x: 332, startPoint y: 199, endPoint x: 393, endPoint y: 194, distance: 61.4
click at [393, 194] on div "Advanced Search Options Only Search Titles: Only Search Titles Use comma-separa…" at bounding box center [283, 155] width 566 height 310
click at [226, 201] on input ""Direct\-to\-Consumer", "ad audit", "ads audit", "ad optimization", "ads optimi…" at bounding box center [283, 198] width 185 height 13
drag, startPoint x: 210, startPoint y: 201, endPoint x: 187, endPoint y: 200, distance: 23.4
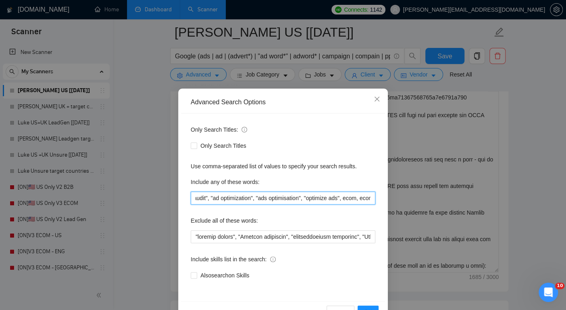
click at [187, 200] on div "Only Search Titles: Only Search Titles Use comma-separated list of values to sp…" at bounding box center [283, 208] width 204 height 188
click at [376, 99] on icon "close" at bounding box center [377, 99] width 6 height 6
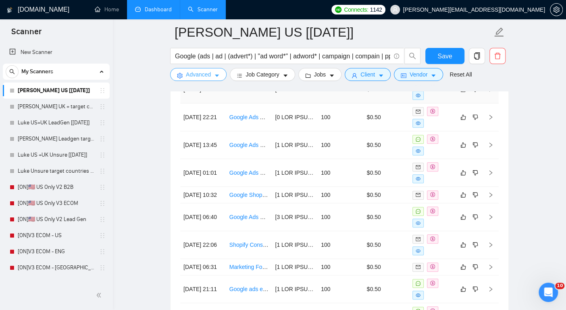
scroll to position [1730, 0]
click at [260, 245] on td "Shopify Consultant Needed for DTC Aroma Brand – Landing Page & Website Optimiza…" at bounding box center [249, 245] width 46 height 28
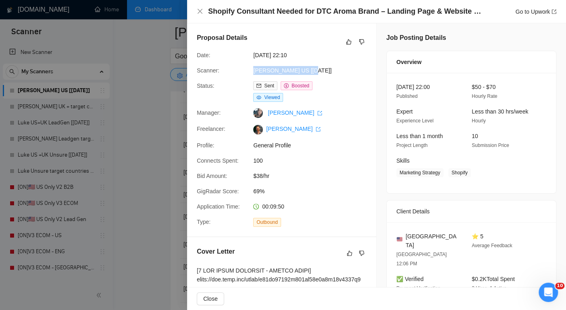
drag, startPoint x: 316, startPoint y: 69, endPoint x: 252, endPoint y: 71, distance: 64.1
click at [252, 71] on div "Luke Ecom US [Aug24]" at bounding box center [292, 70] width 85 height 9
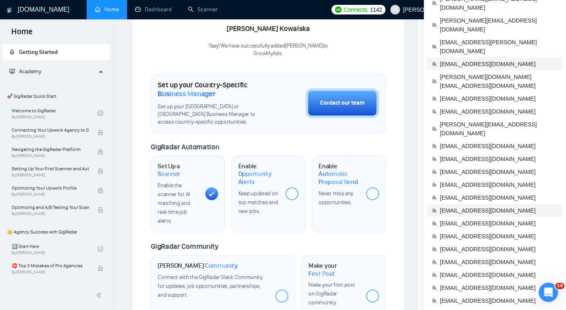
scroll to position [216, 0]
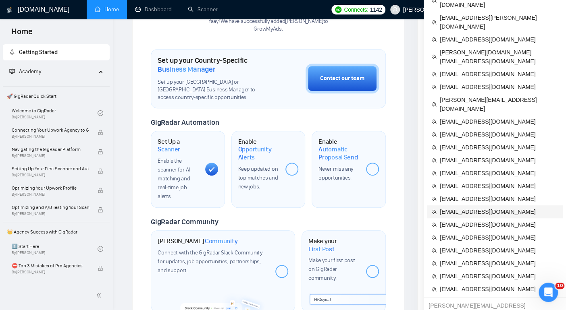
click at [456, 208] on span "[EMAIL_ADDRESS][DOMAIN_NAME]" at bounding box center [499, 212] width 118 height 9
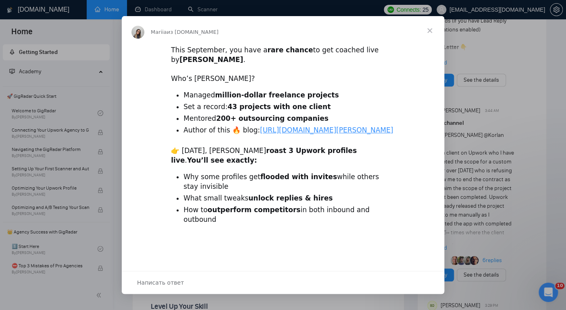
click at [148, 11] on div "Мессенджер Intercom" at bounding box center [283, 155] width 566 height 310
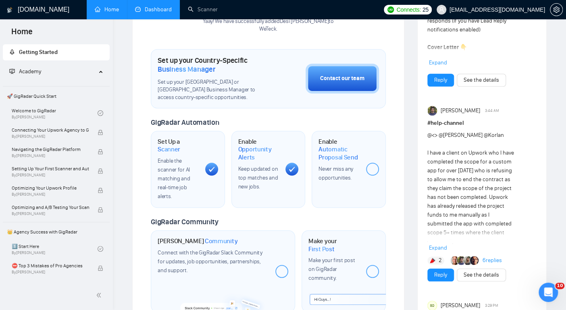
click at [158, 9] on link "Dashboard" at bounding box center [153, 9] width 37 height 7
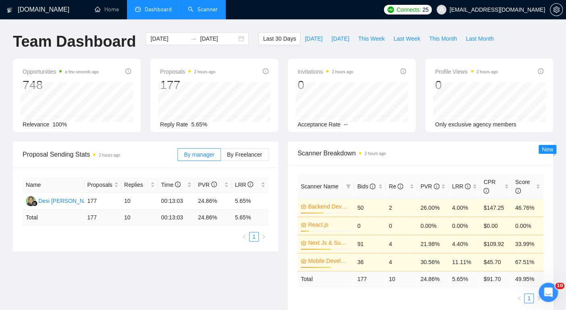
click at [206, 11] on link "Scanner" at bounding box center [203, 9] width 30 height 7
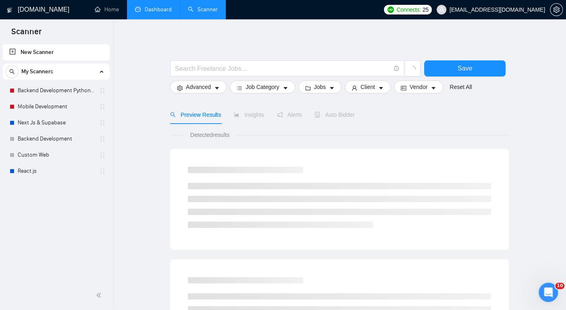
drag, startPoint x: 50, startPoint y: 94, endPoint x: 163, endPoint y: 100, distance: 113.0
click at [50, 94] on link "Backend Development Python and Go" at bounding box center [56, 91] width 77 height 16
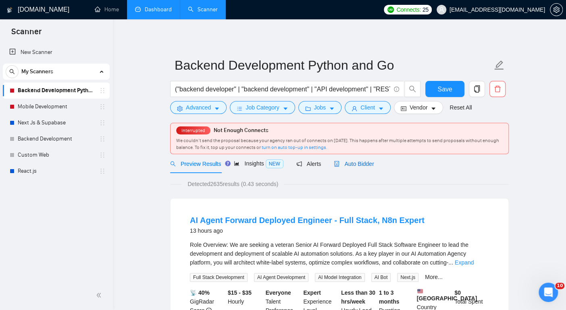
drag, startPoint x: 360, startPoint y: 164, endPoint x: 362, endPoint y: 178, distance: 14.6
click at [360, 164] on span "Auto Bidder" at bounding box center [354, 164] width 40 height 6
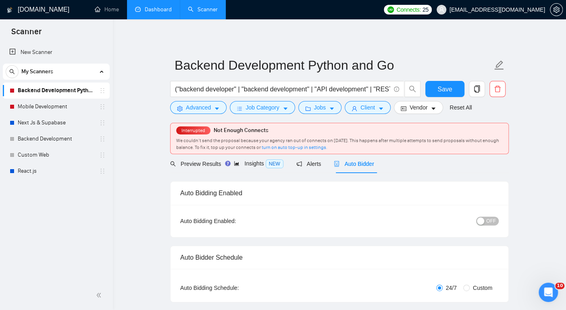
checkbox input "true"
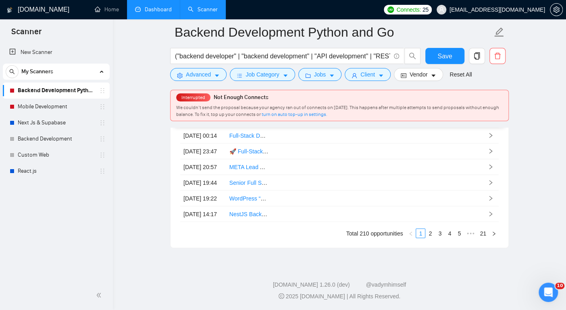
scroll to position [2101, 0]
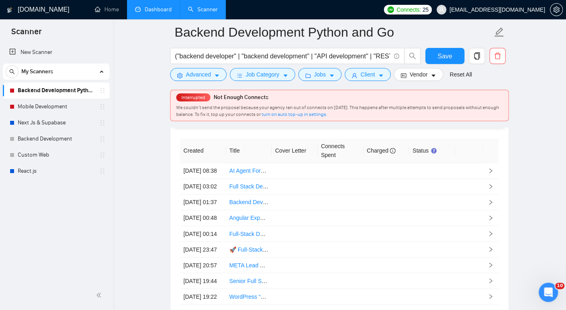
click at [50, 123] on link "Next Js & Supabase" at bounding box center [56, 123] width 77 height 16
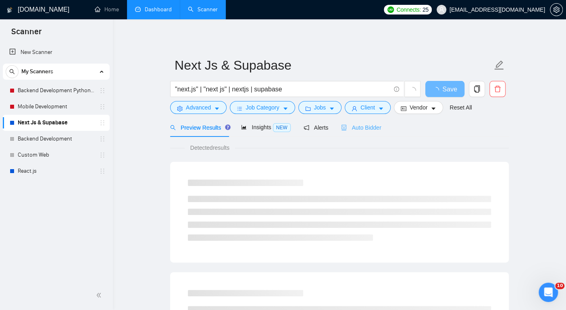
click at [366, 135] on div "Auto Bidder" at bounding box center [361, 127] width 40 height 19
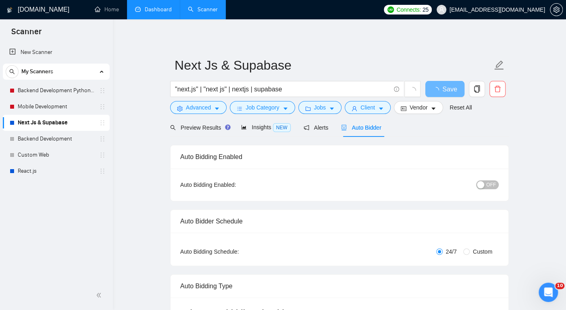
radio input "false"
radio input "true"
checkbox input "true"
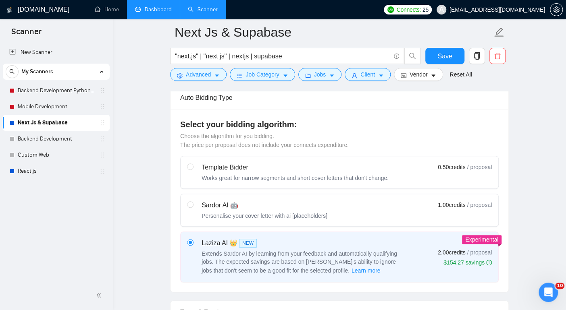
scroll to position [226, 0]
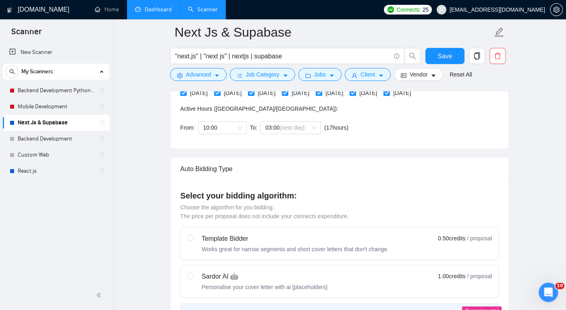
click at [168, 12] on link "Dashboard" at bounding box center [153, 9] width 37 height 7
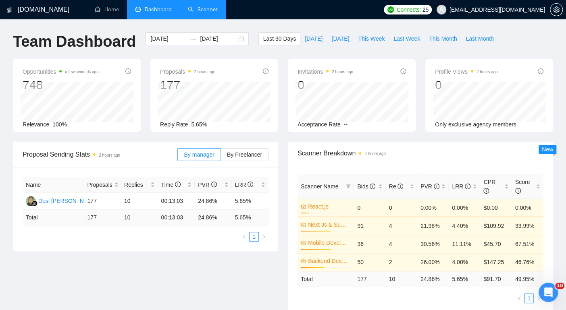
click at [200, 8] on link "Scanner" at bounding box center [203, 9] width 30 height 7
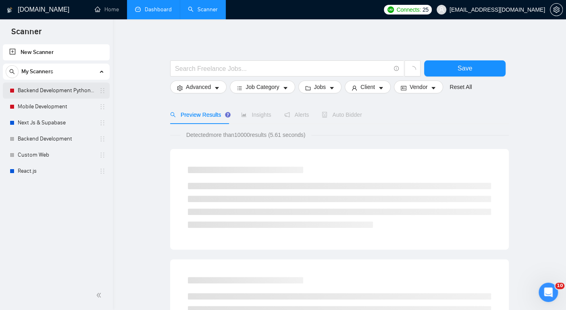
click at [57, 90] on link "Backend Development Python and Go" at bounding box center [56, 91] width 77 height 16
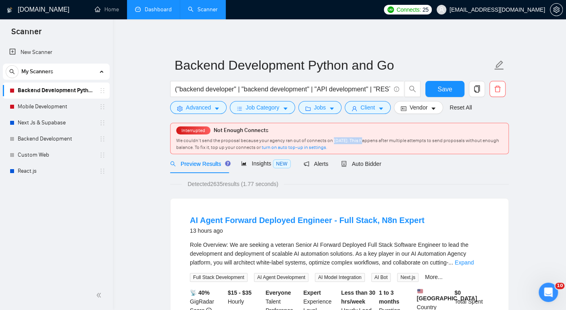
drag, startPoint x: 332, startPoint y: 141, endPoint x: 359, endPoint y: 140, distance: 27.0
click at [359, 140] on span "We couldn’t send the proposal because your agency ran out of connects on April …" at bounding box center [337, 144] width 323 height 12
copy span "April 22, 2025"
drag, startPoint x: 213, startPoint y: 129, endPoint x: 270, endPoint y: 128, distance: 56.9
click at [270, 128] on div "Interrupted Not Enough Connects We couldn’t send the proposal because your agen…" at bounding box center [340, 138] width 338 height 31
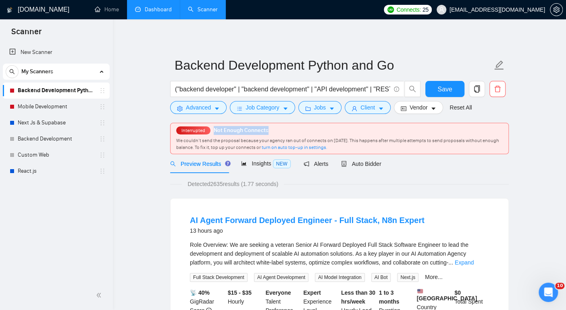
copy span "Not Enough Connects"
drag, startPoint x: 333, startPoint y: 140, endPoint x: 360, endPoint y: 139, distance: 26.6
click at [360, 139] on span "We couldn’t send the proposal because your agency ran out of connects on April …" at bounding box center [337, 144] width 323 height 12
copy span "April 22, 2025"
click at [441, 180] on div "Detected 2635 results (1.77 seconds)" at bounding box center [339, 184] width 339 height 9
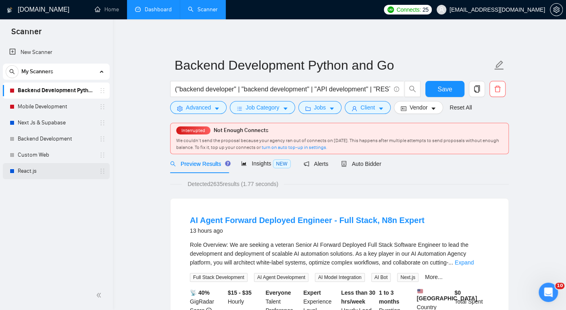
click at [35, 173] on link "React.js" at bounding box center [56, 171] width 77 height 16
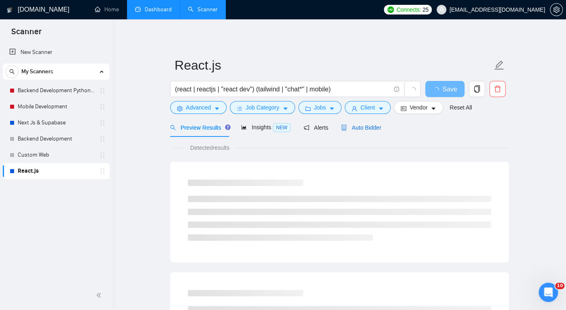
click at [370, 127] on span "Auto Bidder" at bounding box center [361, 128] width 40 height 6
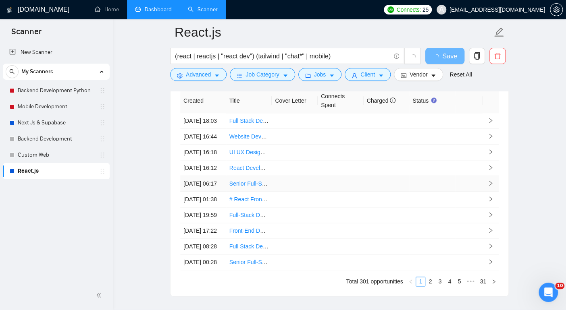
scroll to position [1994, 0]
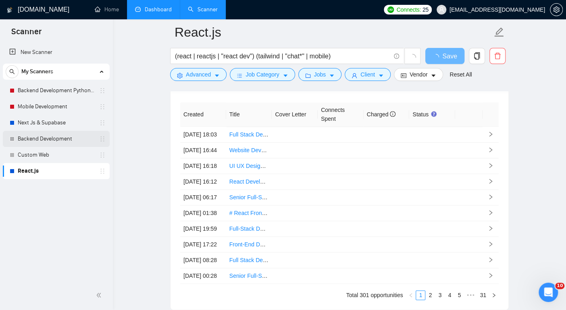
click at [60, 141] on link "Backend Development" at bounding box center [56, 139] width 77 height 16
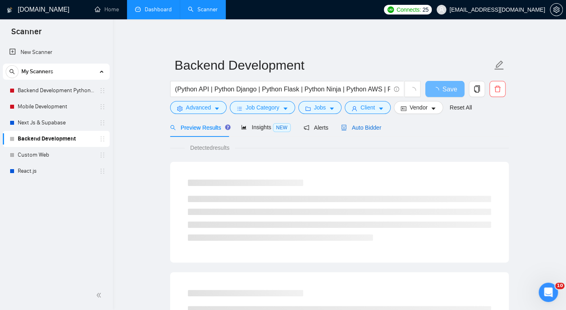
click at [362, 127] on span "Auto Bidder" at bounding box center [361, 128] width 40 height 6
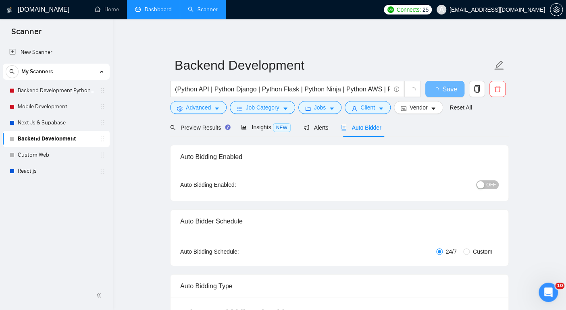
radio input "false"
radio input "true"
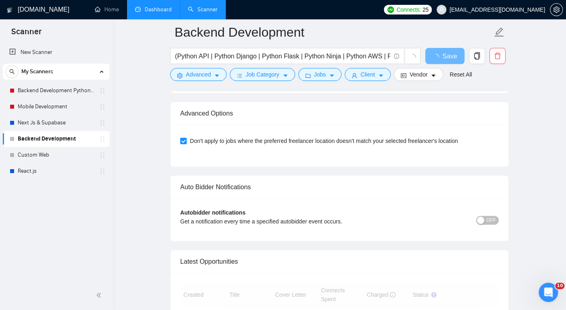
scroll to position [1931, 0]
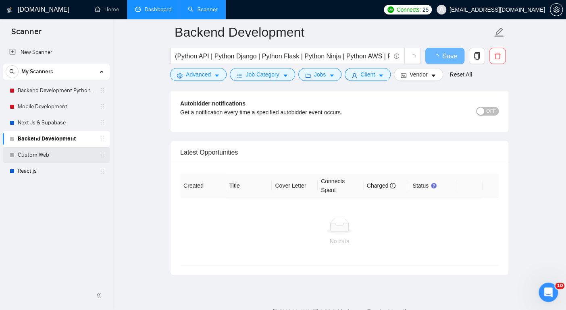
click at [41, 156] on link "Custom Web" at bounding box center [56, 155] width 77 height 16
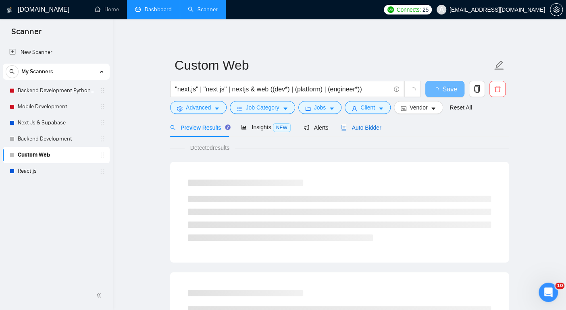
click at [360, 130] on span "Auto Bidder" at bounding box center [361, 128] width 40 height 6
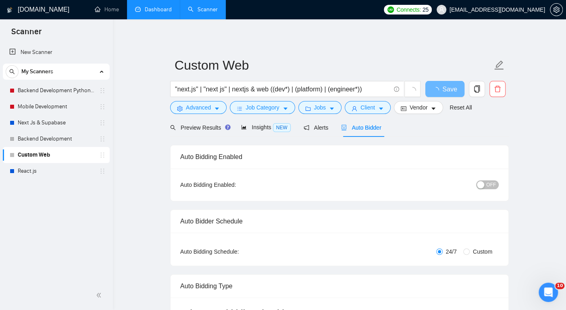
radio input "false"
radio input "true"
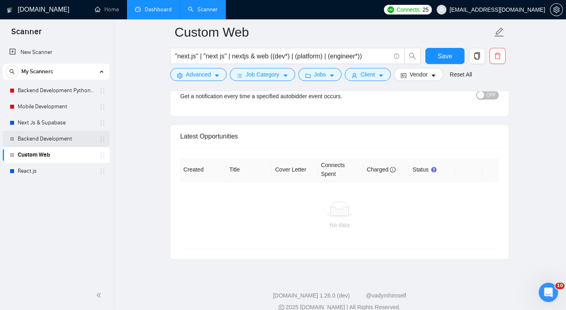
scroll to position [2023, 0]
click at [52, 123] on link "Next Js & Supabase" at bounding box center [56, 123] width 77 height 16
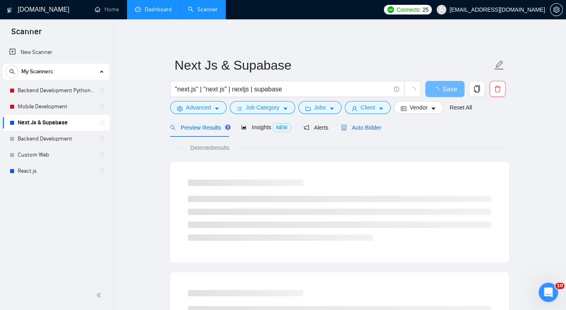
click at [361, 123] on div "Auto Bidder" at bounding box center [361, 127] width 40 height 9
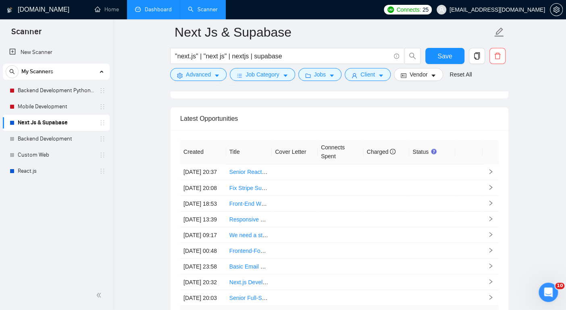
scroll to position [2149, 0]
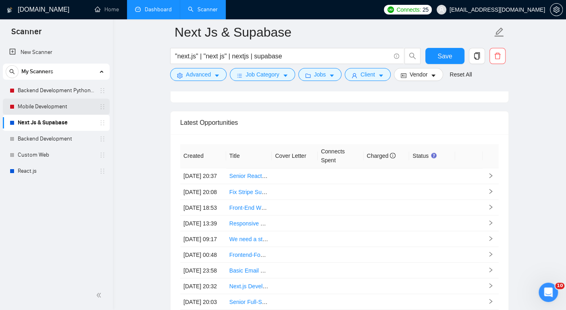
click at [61, 108] on link "Mobile Development" at bounding box center [56, 107] width 77 height 16
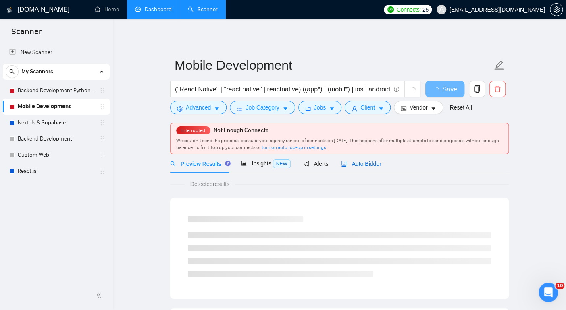
click at [375, 164] on span "Auto Bidder" at bounding box center [361, 164] width 40 height 6
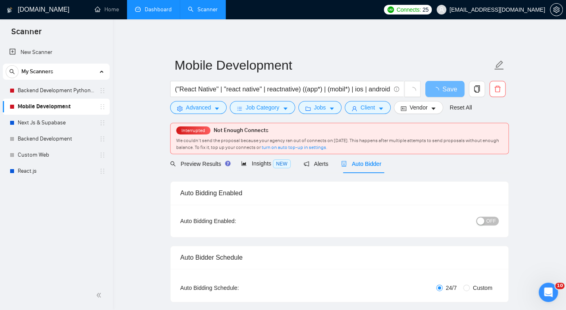
radio input "false"
radio input "true"
checkbox input "true"
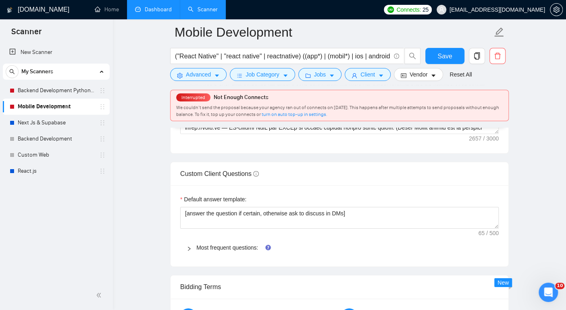
scroll to position [1196, 0]
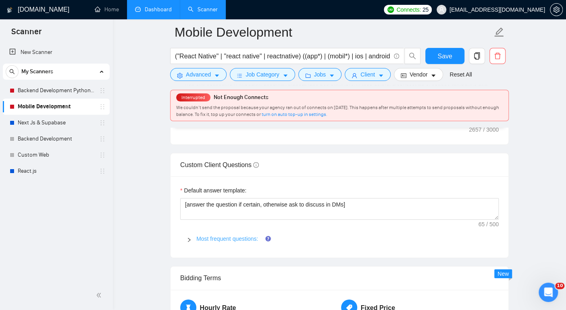
click at [251, 242] on link "Most frequent questions:" at bounding box center [227, 239] width 62 height 6
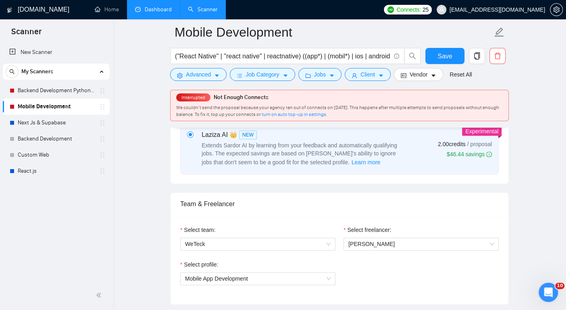
scroll to position [440, 0]
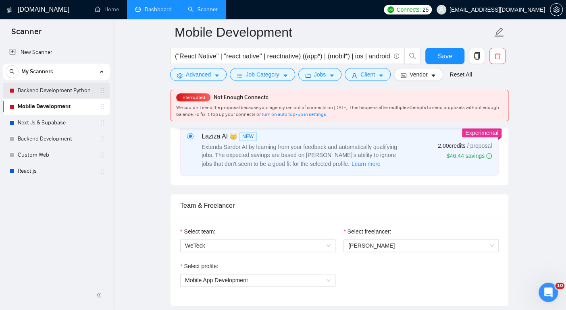
click at [58, 89] on link "Backend Development Python and Go" at bounding box center [56, 91] width 77 height 16
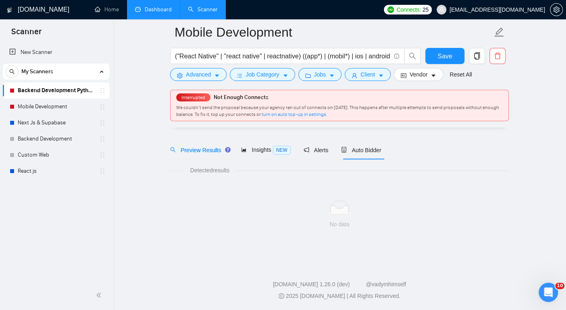
scroll to position [20, 0]
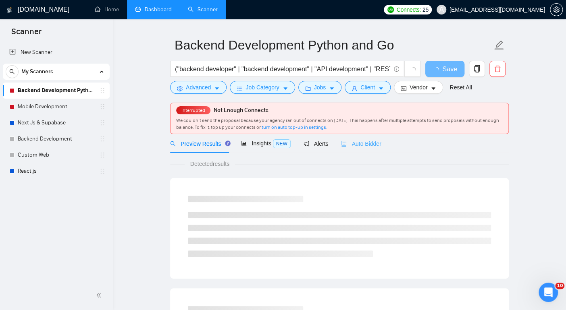
click at [369, 148] on div "Auto Bidder" at bounding box center [361, 143] width 40 height 19
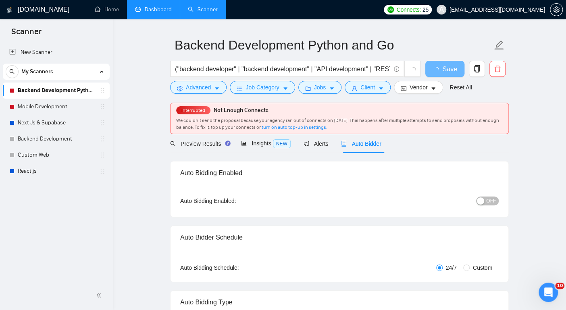
checkbox input "true"
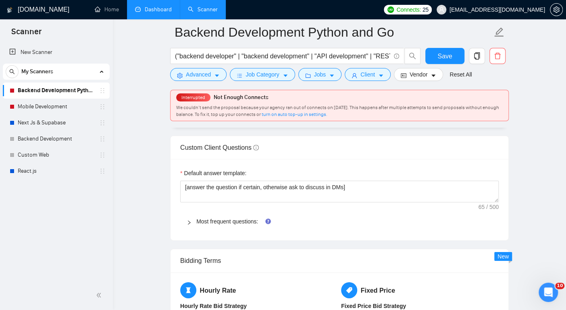
scroll to position [1140, 0]
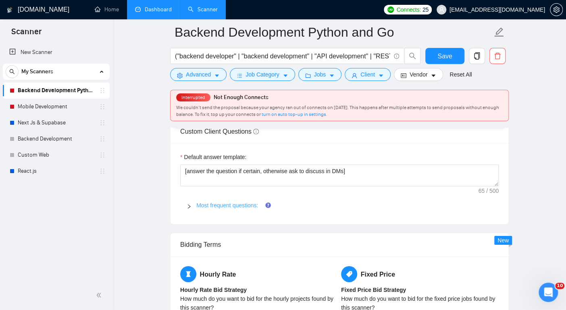
click at [253, 207] on link "Most frequent questions:" at bounding box center [227, 205] width 62 height 6
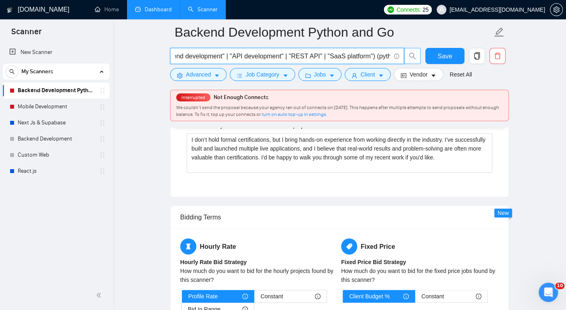
scroll to position [0, 181]
drag, startPoint x: 312, startPoint y: 55, endPoint x: 411, endPoint y: 57, distance: 99.6
click at [411, 57] on span "("backend developer" | "backend development" | "API development" | "REST API" |…" at bounding box center [295, 56] width 251 height 16
click at [343, 56] on input "("backend developer" | "backend development" | "API development" | "REST API" |…" at bounding box center [282, 56] width 215 height 10
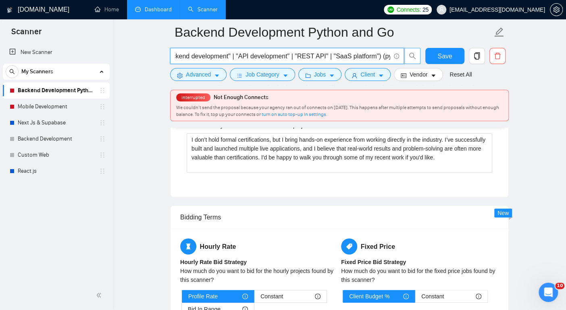
scroll to position [0, 181]
drag, startPoint x: 346, startPoint y: 56, endPoint x: 414, endPoint y: 62, distance: 68.4
click at [414, 62] on span "("backend developer" | "backend development" | "API development" | "REST API" |…" at bounding box center [295, 56] width 251 height 16
click at [277, 56] on input "("backend developer" | "backend development" | "API development" | "REST API" |…" at bounding box center [282, 56] width 215 height 10
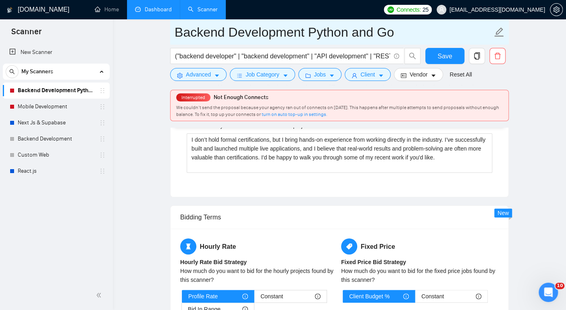
drag, startPoint x: 308, startPoint y: 31, endPoint x: 347, endPoint y: 31, distance: 39.5
click at [347, 31] on input "Backend Development Python and Go" at bounding box center [334, 32] width 318 height 20
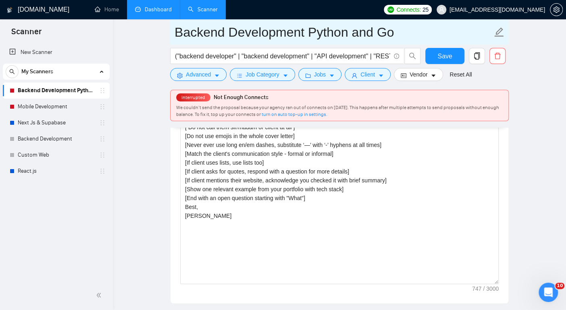
scroll to position [924, 0]
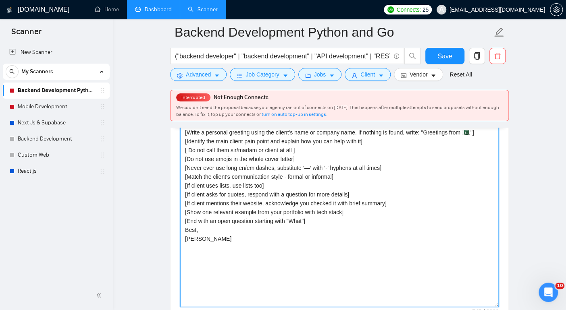
click at [329, 234] on textarea "[Write a personal greeting using the client's name or company name. If nothing …" at bounding box center [339, 216] width 318 height 181
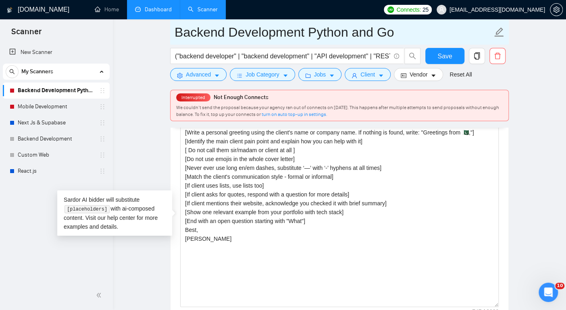
click at [277, 31] on input "Backend Development Python and Go" at bounding box center [334, 32] width 318 height 20
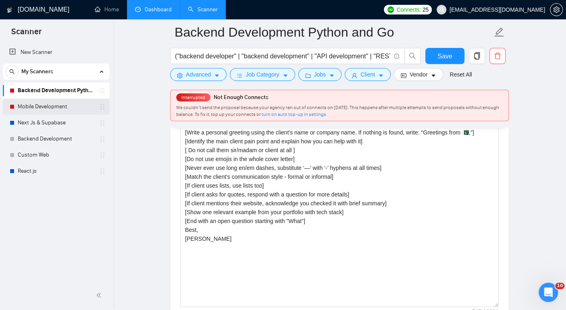
click at [66, 105] on link "Mobile Development" at bounding box center [56, 107] width 77 height 16
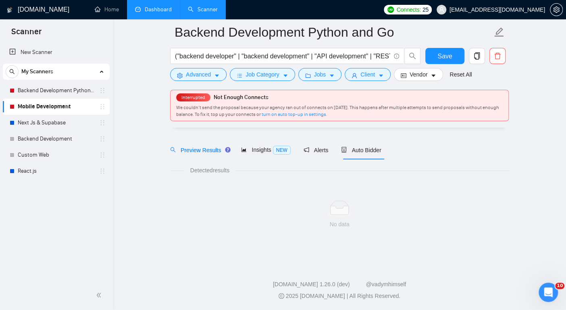
scroll to position [20, 0]
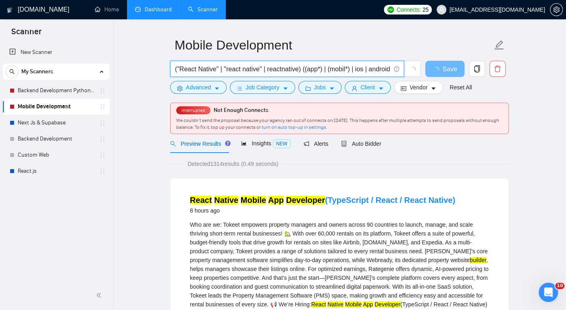
drag, startPoint x: 356, startPoint y: 68, endPoint x: 421, endPoint y: 79, distance: 65.9
click at [421, 79] on div "("React Native" | "react native" | reactnative) ((app*) | (mobil*) | ios | andr…" at bounding box center [296, 71] width 254 height 20
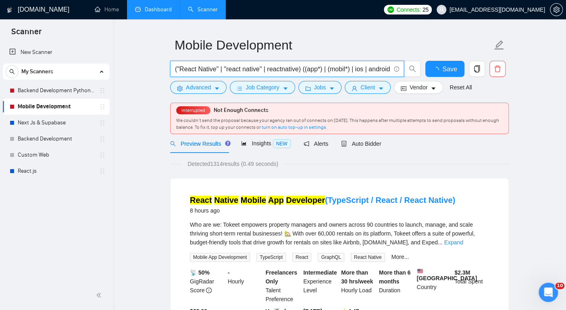
scroll to position [0, 85]
click at [318, 68] on input "("React Native" | "react native" | reactnative) ((app*) | (mobil*) | ios | andr…" at bounding box center [282, 69] width 215 height 10
click at [370, 148] on div "Auto Bidder" at bounding box center [361, 143] width 40 height 19
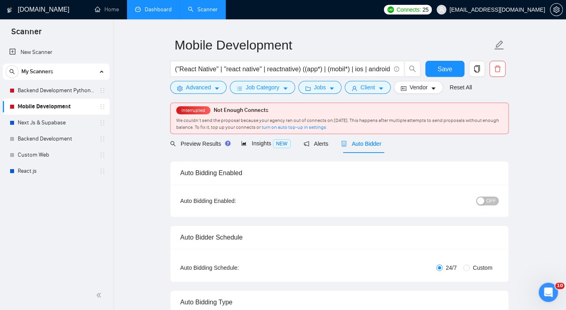
radio input "false"
radio input "true"
checkbox input "true"
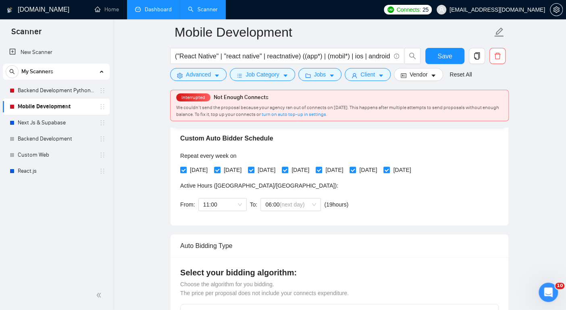
scroll to position [162, 0]
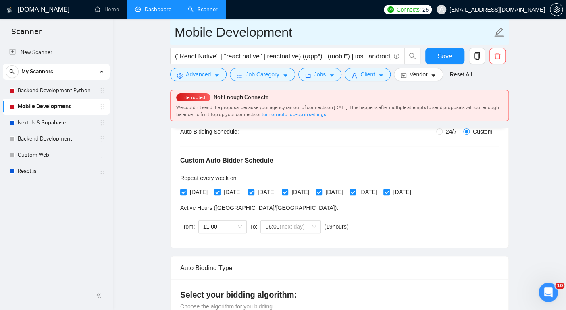
click at [228, 29] on input "Mobile Development" at bounding box center [334, 32] width 318 height 20
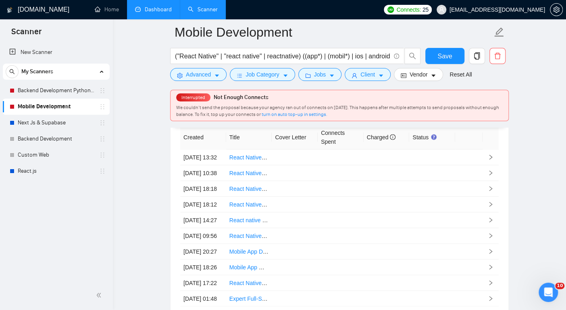
scroll to position [2208, 0]
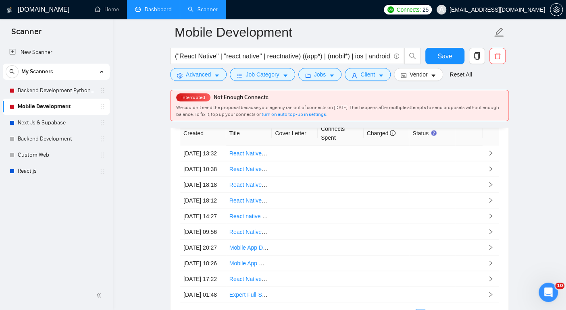
click at [157, 12] on link "Dashboard" at bounding box center [153, 9] width 37 height 7
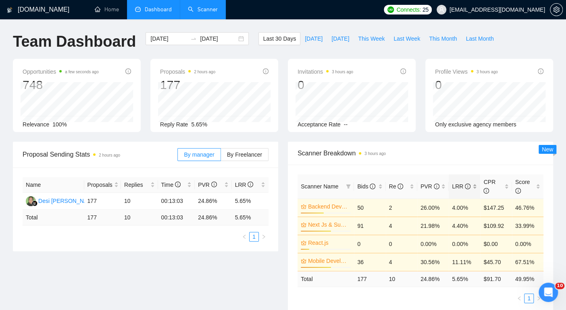
click at [476, 185] on div "LRR" at bounding box center [464, 186] width 25 height 9
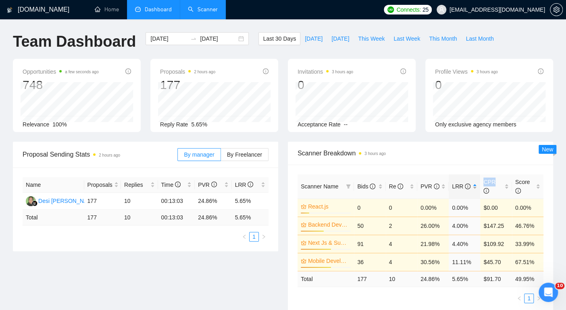
click at [476, 185] on div "LRR" at bounding box center [464, 186] width 25 height 9
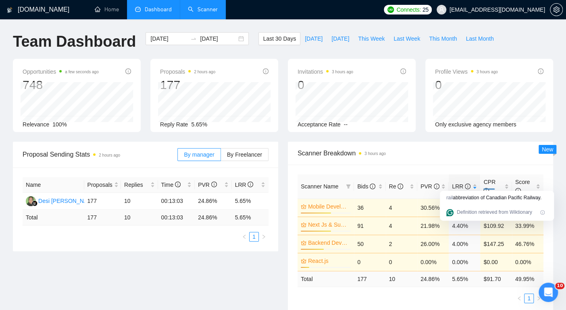
click at [471, 165] on div "Scanner Name Bids Re PVR LRR CPR Score Mobile Development 60% 36 4 30.56% 11.11…" at bounding box center [420, 239] width 265 height 148
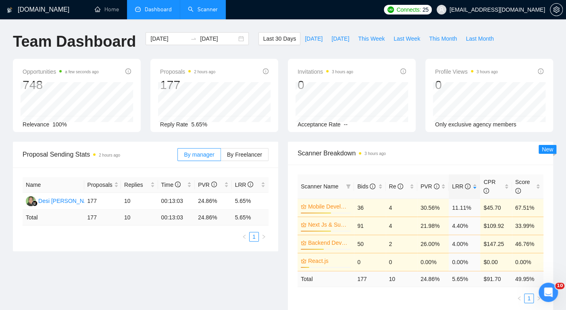
click at [198, 13] on link "Scanner" at bounding box center [203, 9] width 30 height 7
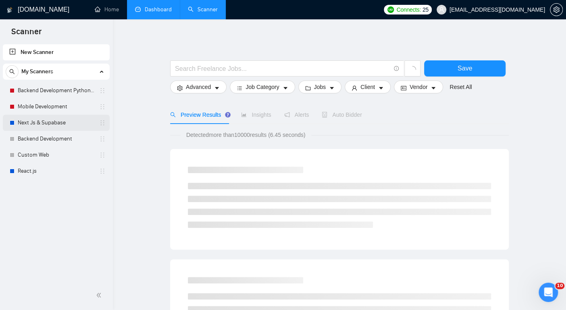
click at [72, 123] on link "Next Js & Supabase" at bounding box center [56, 123] width 77 height 16
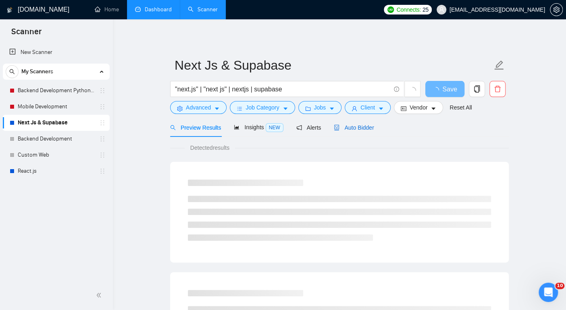
click at [358, 128] on span "Auto Bidder" at bounding box center [354, 128] width 40 height 6
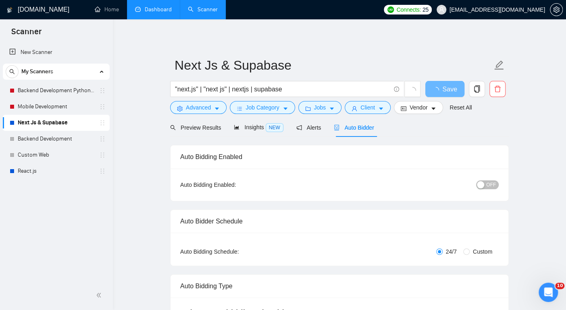
radio input "false"
radio input "true"
checkbox input "true"
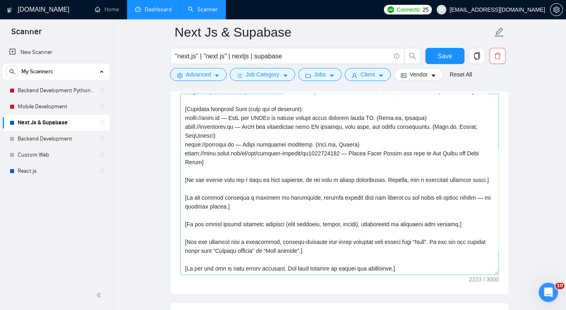
scroll to position [1011, 0]
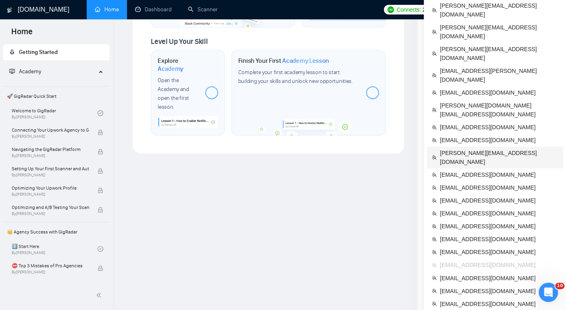
scroll to position [505, 0]
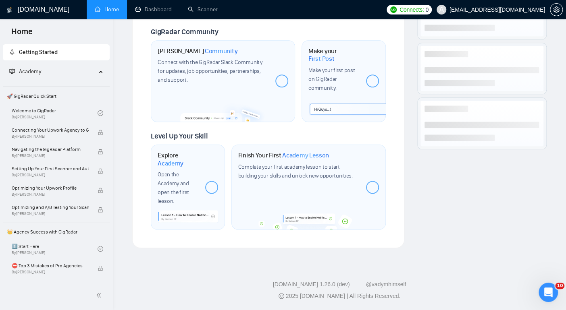
scroll to position [408, 0]
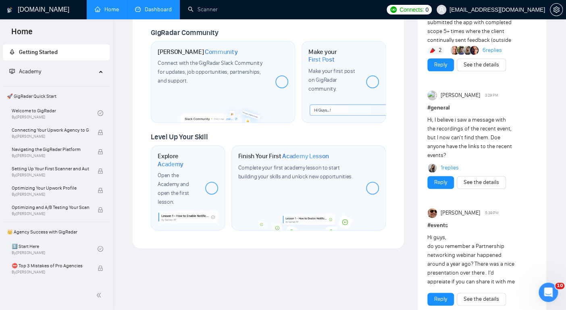
click at [157, 7] on link "Dashboard" at bounding box center [153, 9] width 37 height 7
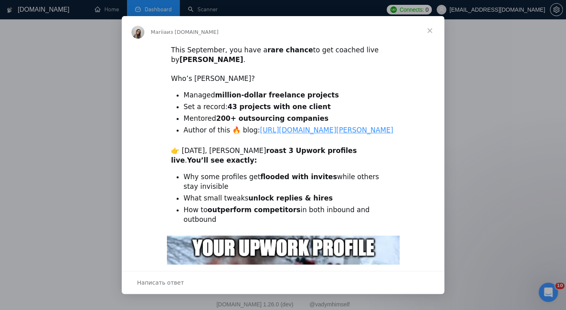
click at [430, 28] on span "Закрыть" at bounding box center [429, 30] width 29 height 29
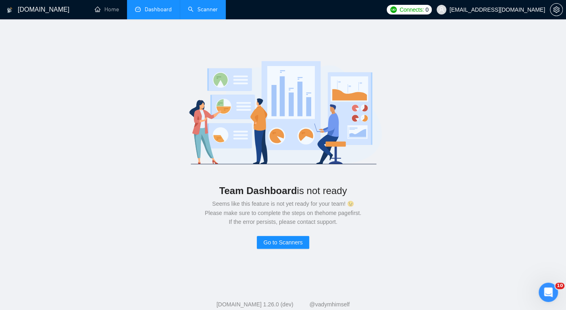
click at [208, 11] on link "Scanner" at bounding box center [203, 9] width 30 height 7
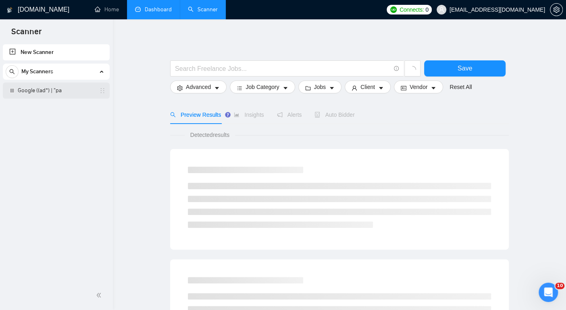
click at [51, 91] on link "Google ((ad*) | "pa" at bounding box center [56, 91] width 77 height 16
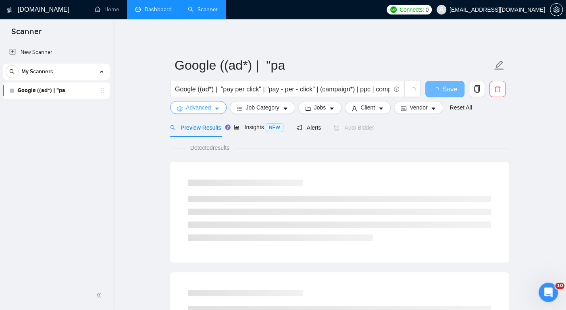
click at [206, 112] on span "Advanced" at bounding box center [198, 107] width 25 height 9
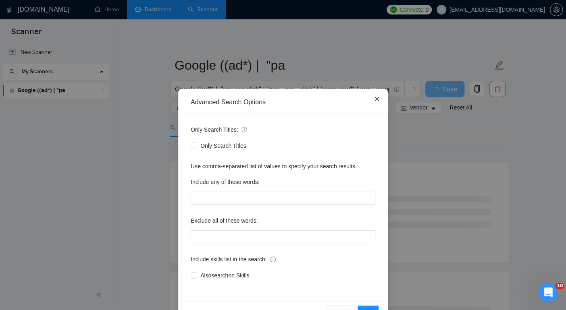
click at [376, 99] on icon "close" at bounding box center [377, 99] width 5 height 5
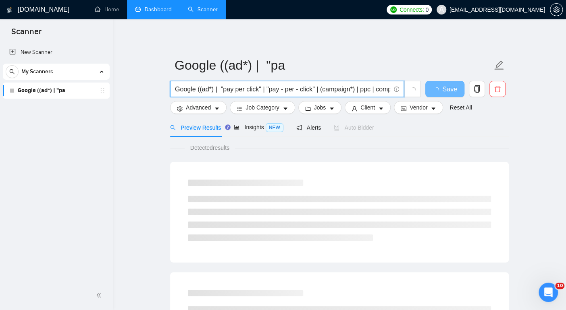
scroll to position [0, 20]
drag, startPoint x: 347, startPoint y: 89, endPoint x: 402, endPoint y: 90, distance: 54.0
click at [402, 90] on span "Google ((ad*) | "pay per click" | "pay - per - click" | (campaign*) | ppc | com…" at bounding box center [287, 89] width 234 height 16
click at [298, 95] on span "Google ((ad*) | "pay per click" | "pay - per - click" | (campaign*) | ppc | com…" at bounding box center [287, 89] width 234 height 16
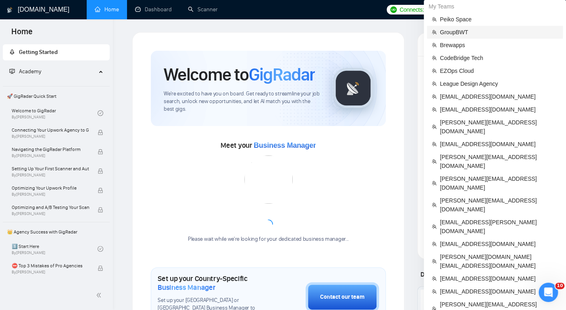
click at [465, 31] on span "GroupBWT" at bounding box center [499, 32] width 118 height 9
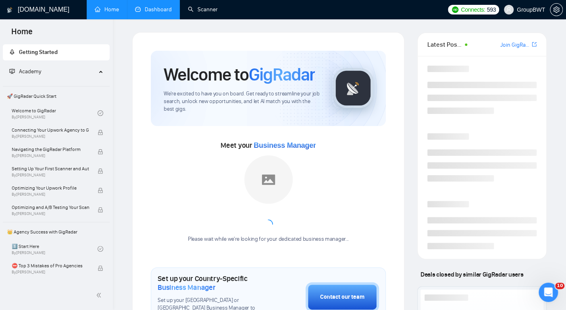
click at [158, 10] on link "Dashboard" at bounding box center [153, 9] width 37 height 7
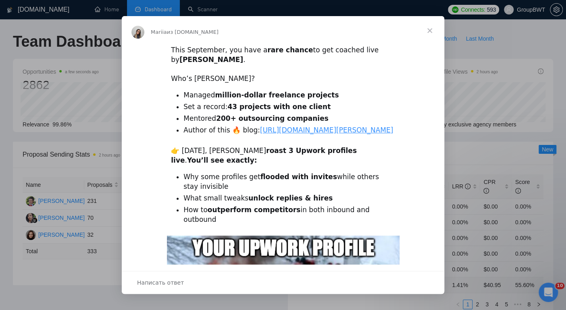
click at [431, 26] on span "Закрыть" at bounding box center [429, 30] width 29 height 29
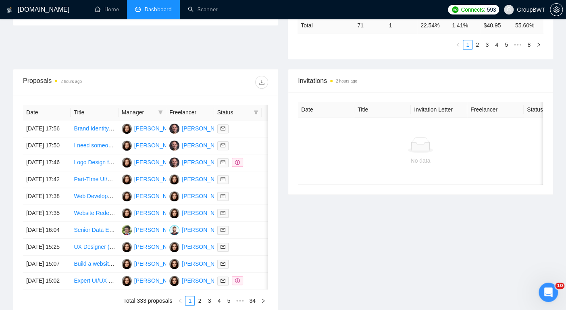
scroll to position [262, 0]
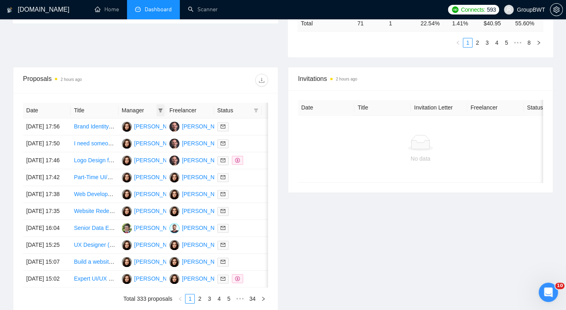
click at [159, 109] on icon "filter" at bounding box center [160, 110] width 4 height 4
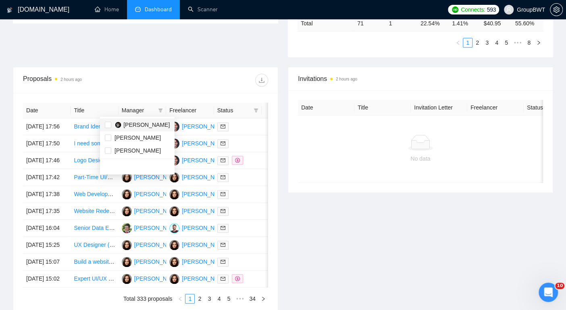
click at [117, 124] on img at bounding box center [118, 125] width 6 height 6
checkbox input "true"
click at [321, 171] on div "No data" at bounding box center [420, 149] width 245 height 67
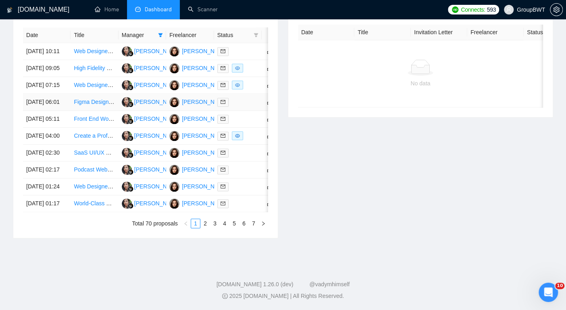
scroll to position [364, 0]
click at [207, 228] on link "2" at bounding box center [205, 223] width 9 height 9
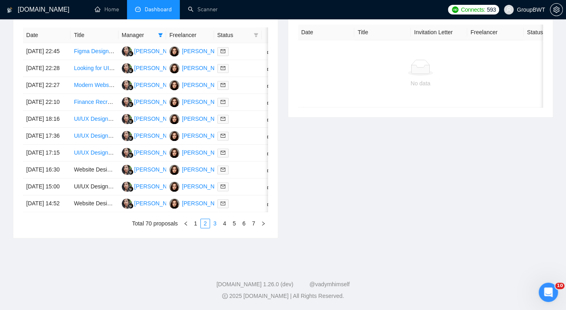
click at [215, 228] on link "3" at bounding box center [214, 223] width 9 height 9
click at [225, 228] on link "4" at bounding box center [224, 223] width 9 height 9
click at [236, 228] on link "5" at bounding box center [234, 223] width 9 height 9
click at [247, 228] on link "6" at bounding box center [243, 223] width 9 height 9
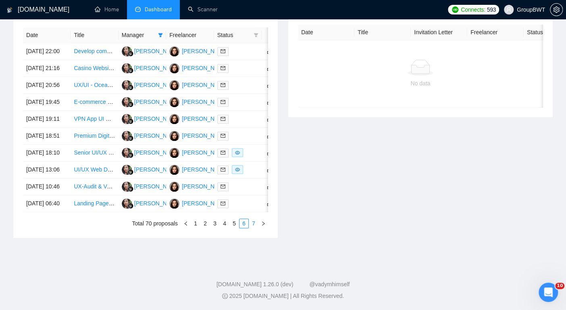
click at [252, 228] on link "7" at bounding box center [253, 223] width 9 height 9
click at [299, 239] on div "Invitations 2 hours ago Date Title Invitation Letter Freelancer Status No data" at bounding box center [420, 115] width 275 height 247
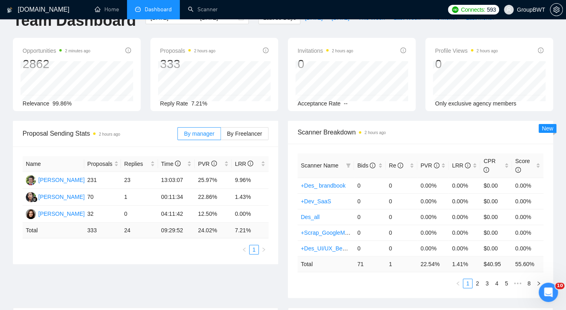
scroll to position [23, 0]
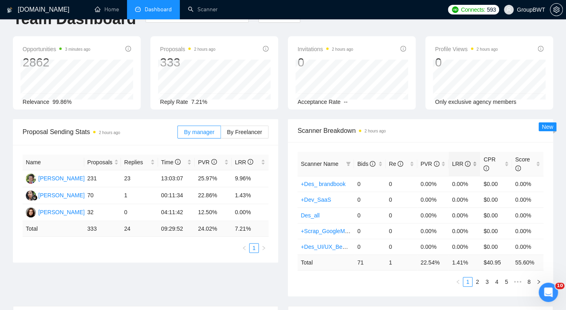
click at [475, 163] on div "LRR" at bounding box center [464, 164] width 25 height 9
click at [207, 12] on link "Scanner" at bounding box center [203, 9] width 30 height 7
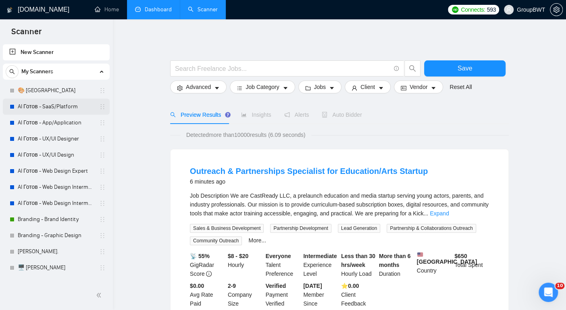
click at [36, 104] on link "AI Готов - SaaS/Platform" at bounding box center [56, 107] width 77 height 16
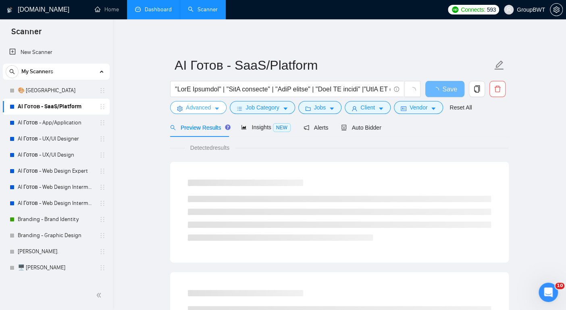
click at [199, 108] on span "Advanced" at bounding box center [198, 107] width 25 height 9
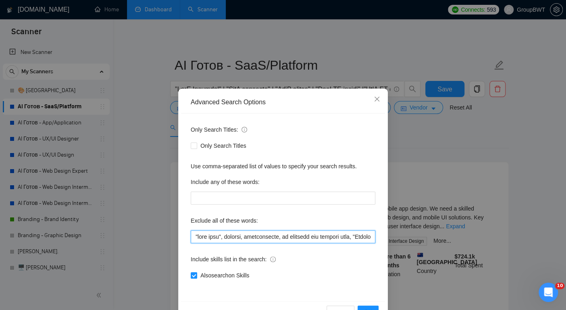
drag, startPoint x: 308, startPoint y: 235, endPoint x: 404, endPoint y: 244, distance: 96.0
click at [404, 244] on div "Advanced Search Options Only Search Titles: Only Search Titles Use comma-separa…" at bounding box center [283, 155] width 566 height 310
drag, startPoint x: 316, startPoint y: 236, endPoint x: 380, endPoint y: 246, distance: 64.0
click at [380, 246] on div "Only Search Titles: Only Search Titles Use comma-separated list of values to sp…" at bounding box center [283, 208] width 204 height 188
click at [325, 240] on input "text" at bounding box center [283, 237] width 185 height 13
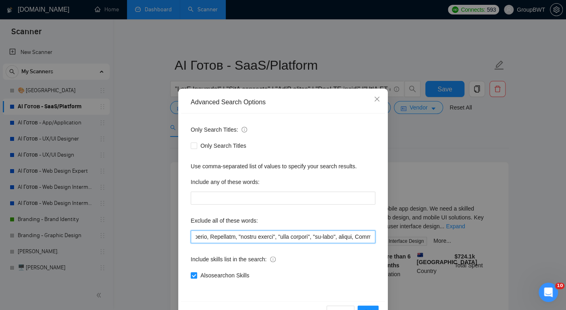
scroll to position [0, 2661]
drag, startPoint x: 319, startPoint y: 238, endPoint x: 437, endPoint y: 242, distance: 117.8
click at [437, 242] on div "Advanced Search Options Only Search Titles: Only Search Titles Use comma-separa…" at bounding box center [283, 155] width 566 height 310
click at [322, 239] on input "text" at bounding box center [283, 237] width 185 height 13
drag, startPoint x: 345, startPoint y: 238, endPoint x: 389, endPoint y: 242, distance: 43.3
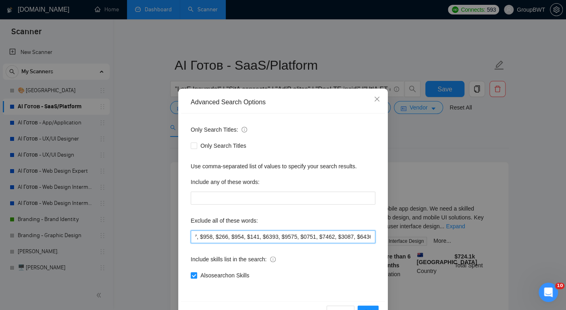
click at [389, 242] on div "Advanced Search Options Only Search Titles: Only Search Titles Use comma-separa…" at bounding box center [283, 155] width 566 height 310
click at [325, 241] on input "text" at bounding box center [283, 237] width 185 height 13
drag, startPoint x: 311, startPoint y: 239, endPoint x: 408, endPoint y: 240, distance: 97.6
click at [408, 240] on div "Advanced Search Options Only Search Titles: Only Search Titles Use comma-separa…" at bounding box center [283, 155] width 566 height 310
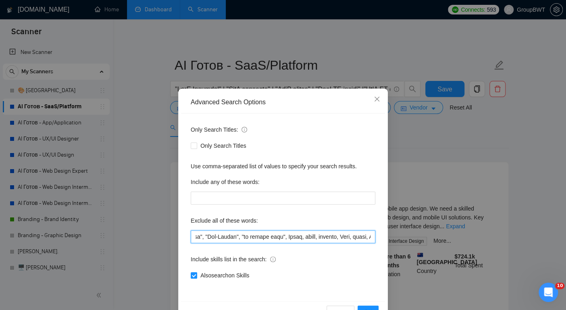
scroll to position [0, 4613]
click at [341, 240] on input "text" at bounding box center [283, 237] width 185 height 13
click at [374, 99] on icon "close" at bounding box center [377, 99] width 6 height 6
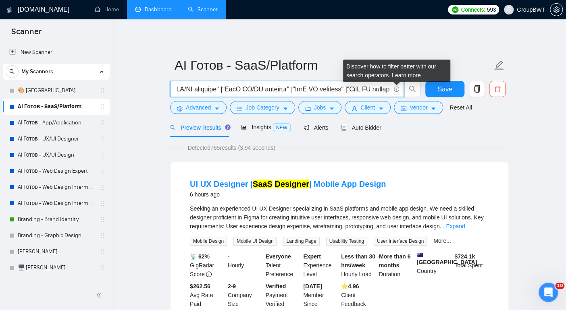
drag, startPoint x: 340, startPoint y: 85, endPoint x: 398, endPoint y: 90, distance: 58.7
click at [398, 90] on span at bounding box center [287, 89] width 234 height 16
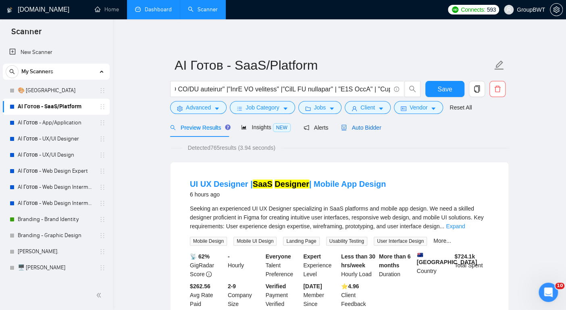
click at [368, 125] on span "Auto Bidder" at bounding box center [361, 128] width 40 height 6
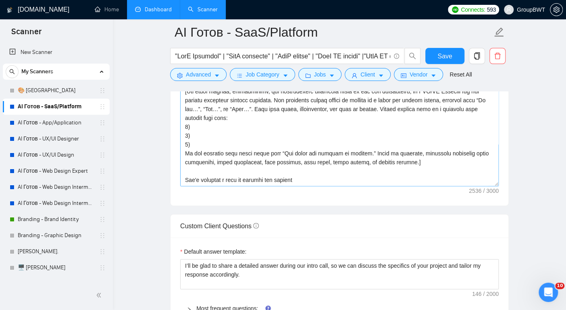
scroll to position [1012, 0]
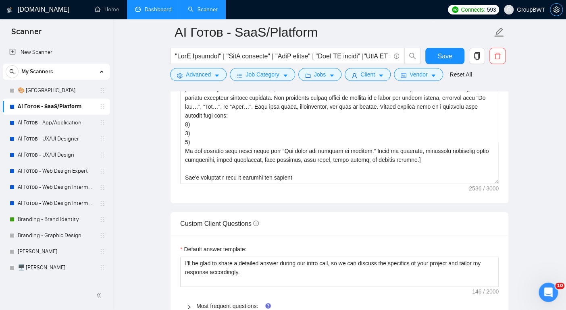
click at [554, 8] on icon "setting" at bounding box center [556, 9] width 6 height 6
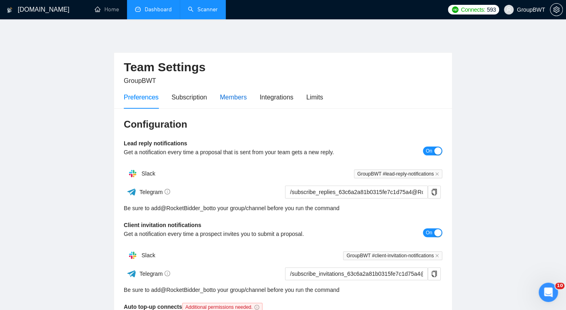
click at [238, 102] on div "Members" at bounding box center [233, 97] width 27 height 10
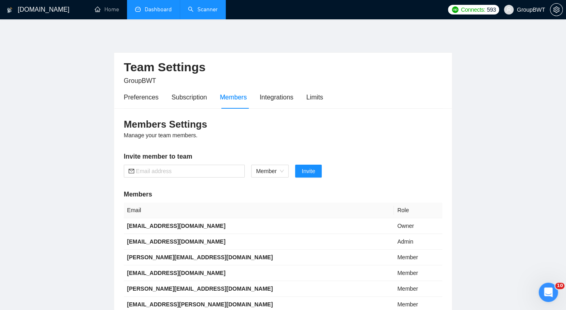
click at [201, 13] on link "Scanner" at bounding box center [203, 9] width 30 height 7
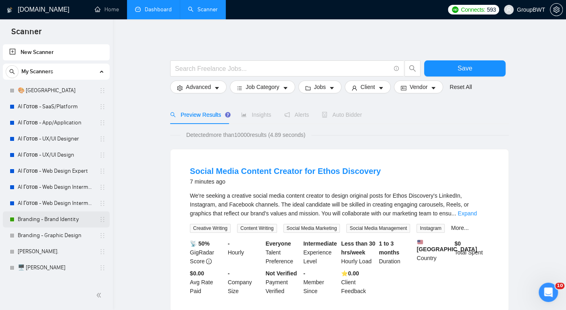
click at [46, 220] on link "Branding - Brand Identity" at bounding box center [56, 220] width 77 height 16
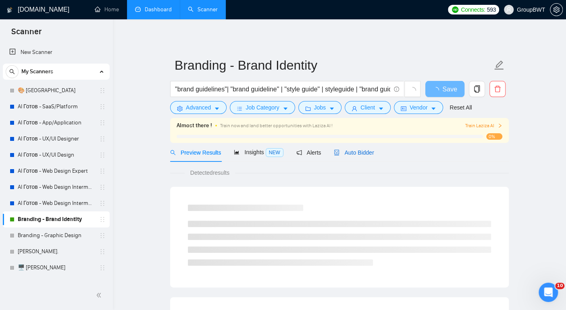
click at [359, 153] on span "Auto Bidder" at bounding box center [354, 153] width 40 height 6
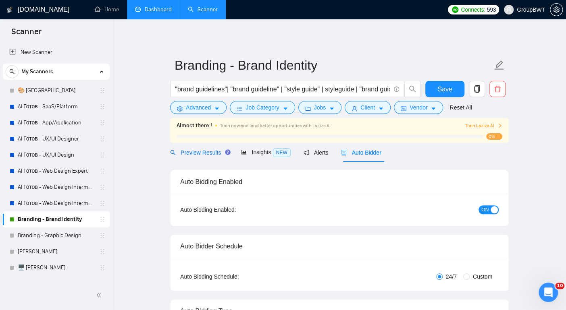
click at [212, 152] on span "Preview Results" at bounding box center [199, 153] width 58 height 6
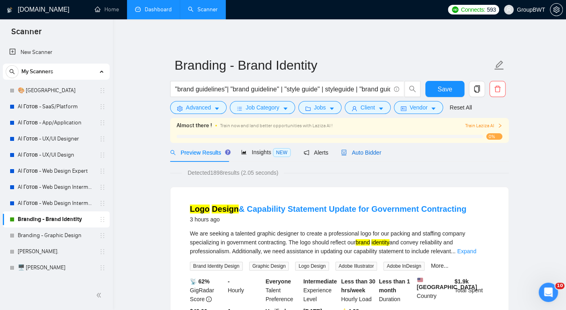
click at [368, 149] on div "Auto Bidder" at bounding box center [361, 152] width 40 height 9
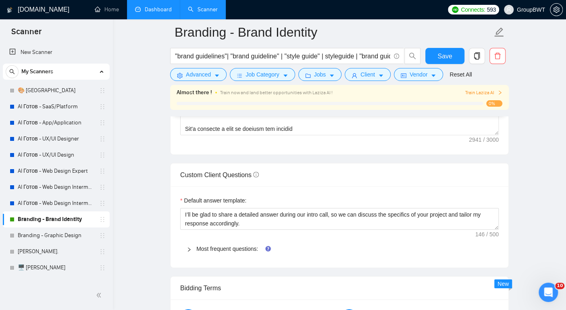
scroll to position [1084, 0]
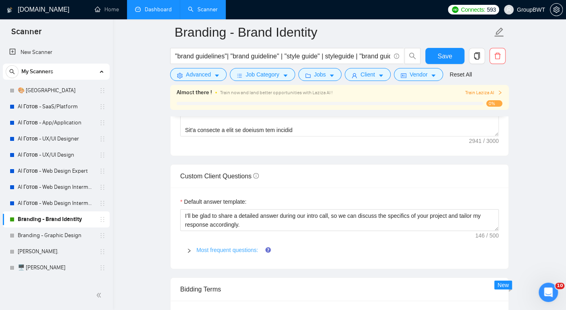
click at [228, 251] on link "Most frequent questions:" at bounding box center [227, 250] width 62 height 6
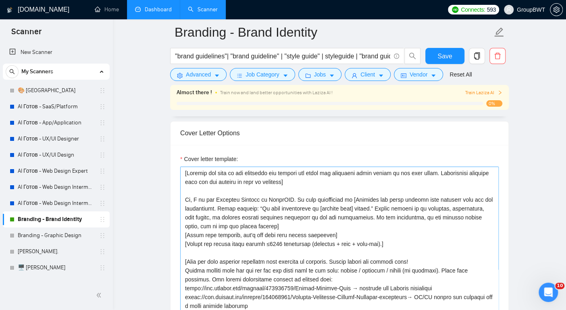
scroll to position [873, 0]
click at [216, 200] on textarea "Cover letter template:" at bounding box center [339, 256] width 318 height 181
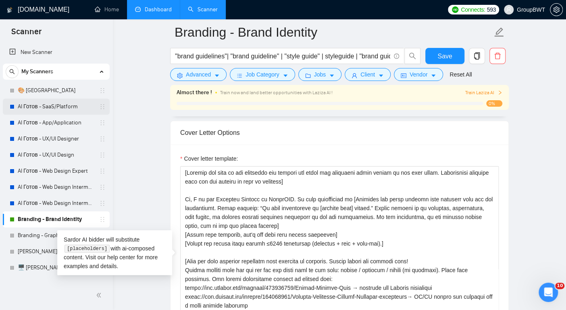
click at [59, 109] on link "AI Готов - SaaS/Platform" at bounding box center [56, 107] width 77 height 16
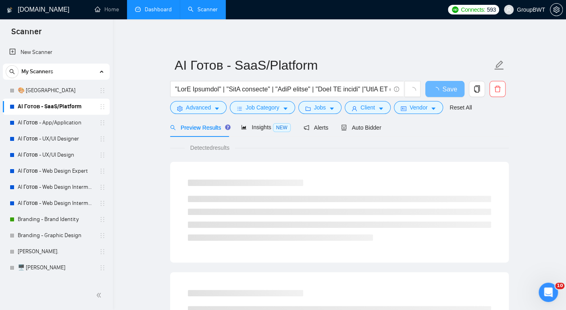
click at [388, 126] on div "Preview Results Insights NEW Alerts Auto Bidder" at bounding box center [339, 127] width 339 height 19
click at [374, 127] on span "Auto Bidder" at bounding box center [361, 128] width 40 height 6
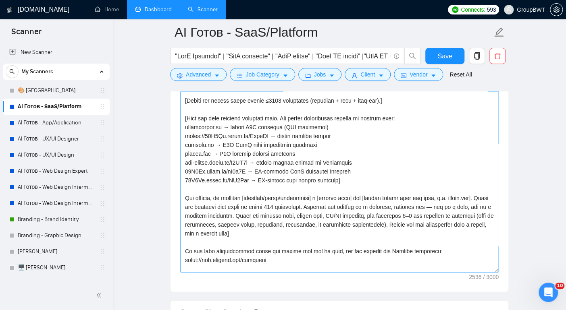
scroll to position [51, 0]
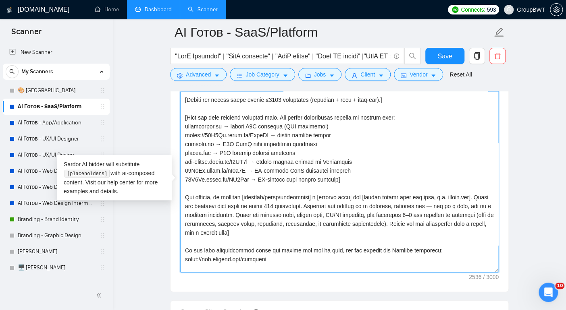
drag, startPoint x: 258, startPoint y: 173, endPoint x: 181, endPoint y: 172, distance: 77.0
click at [181, 172] on textarea "Cover letter template:" at bounding box center [339, 182] width 318 height 181
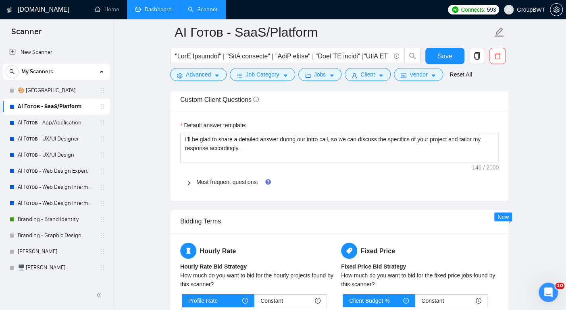
scroll to position [1146, 0]
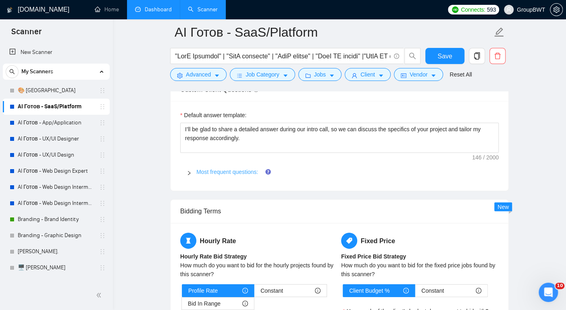
click at [241, 175] on link "Most frequent questions:" at bounding box center [227, 172] width 62 height 6
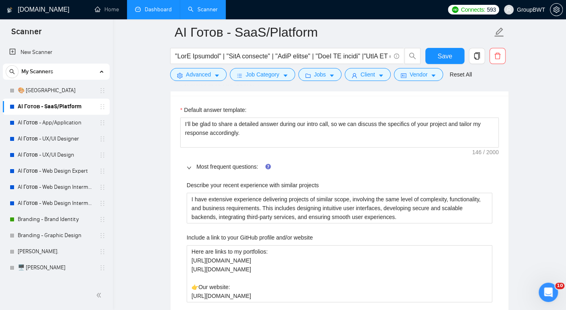
scroll to position [1147, 0]
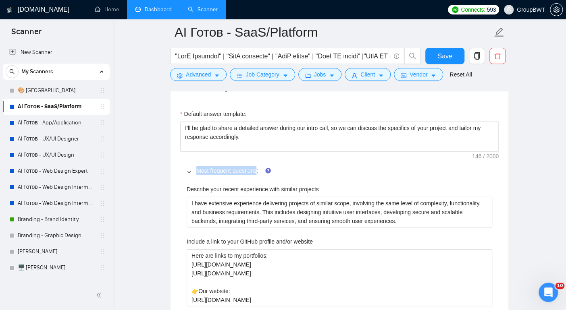
drag, startPoint x: 194, startPoint y: 175, endPoint x: 259, endPoint y: 175, distance: 64.5
click at [259, 175] on div "Most frequent questions:" at bounding box center [339, 171] width 318 height 19
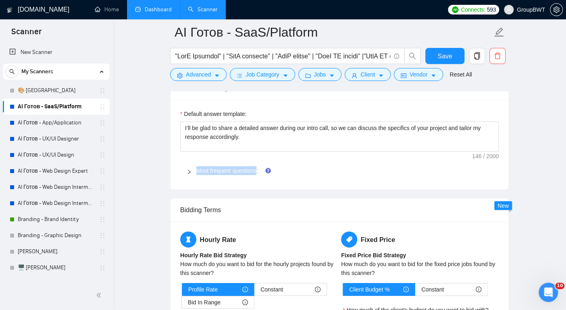
copy link "Most frequent questions"
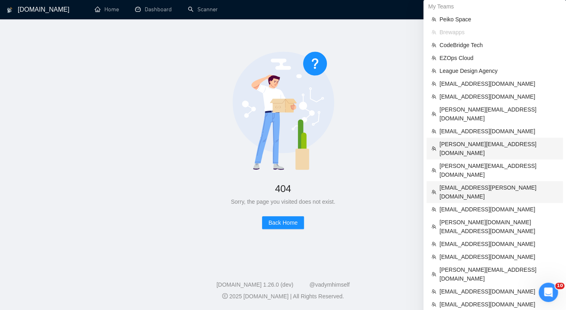
scroll to position [121, 0]
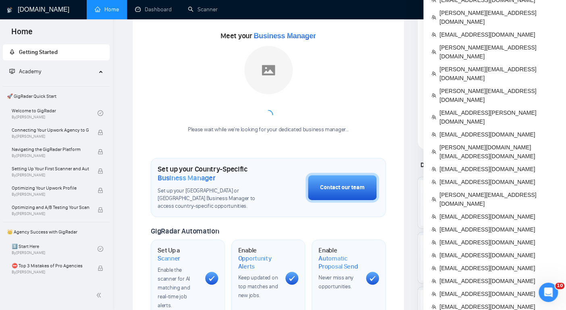
scroll to position [129, 0]
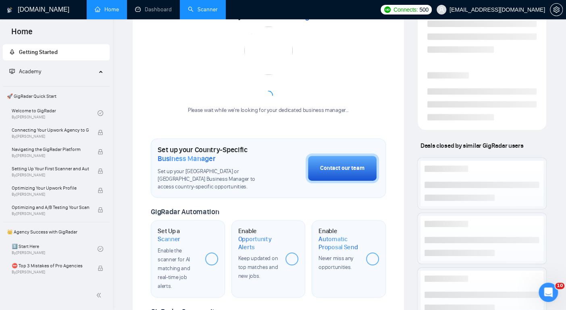
click at [206, 12] on link "Scanner" at bounding box center [203, 9] width 30 height 7
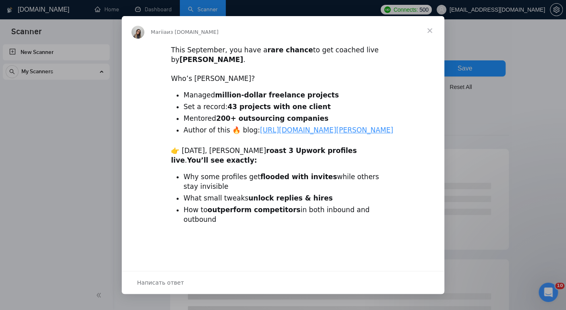
click at [432, 29] on span "Закрыть" at bounding box center [429, 30] width 29 height 29
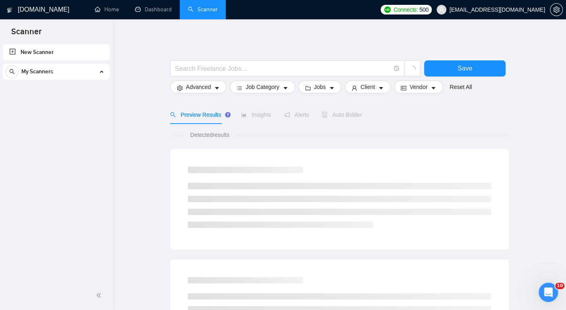
click at [86, 75] on div "My Scanners" at bounding box center [56, 72] width 101 height 16
click at [100, 71] on div "My Scanners" at bounding box center [56, 72] width 101 height 16
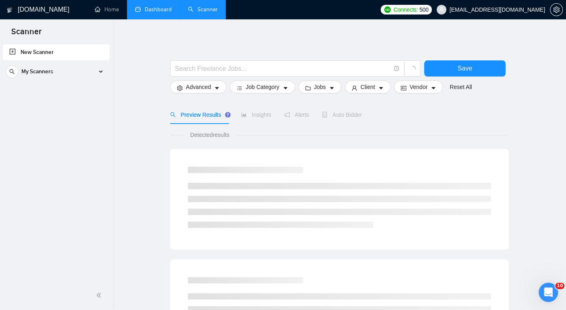
click at [153, 13] on link "Dashboard" at bounding box center [153, 9] width 37 height 7
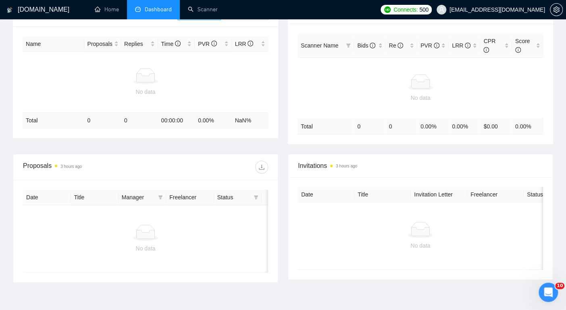
scroll to position [145, 0]
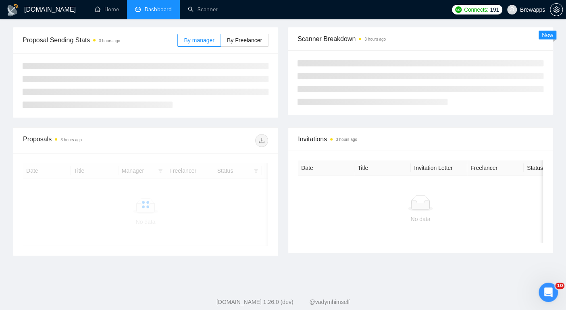
scroll to position [145, 0]
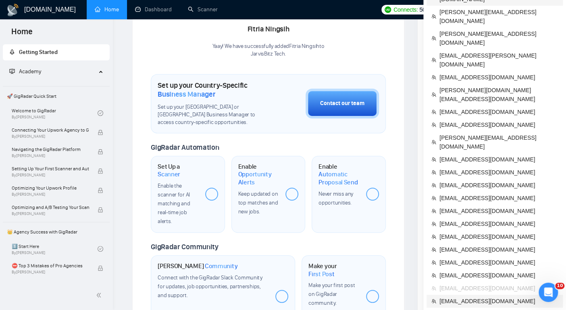
scroll to position [259, 0]
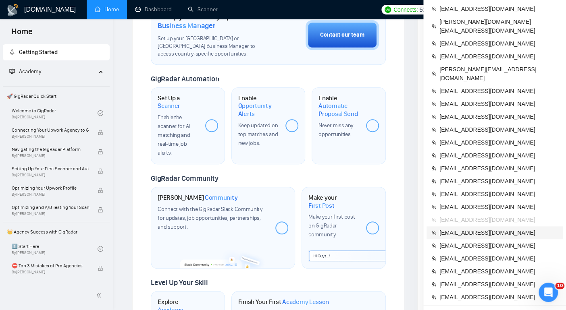
click at [461, 229] on span "[EMAIL_ADDRESS][DOMAIN_NAME]" at bounding box center [498, 233] width 119 height 9
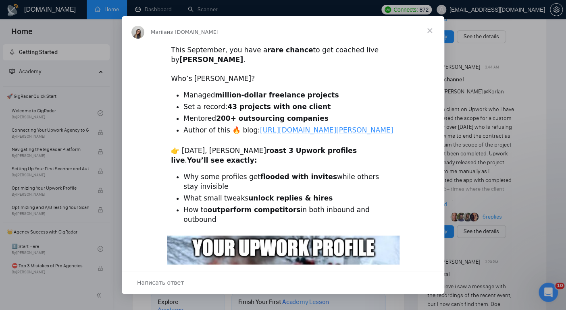
click at [431, 27] on span "Закрыть" at bounding box center [429, 30] width 29 height 29
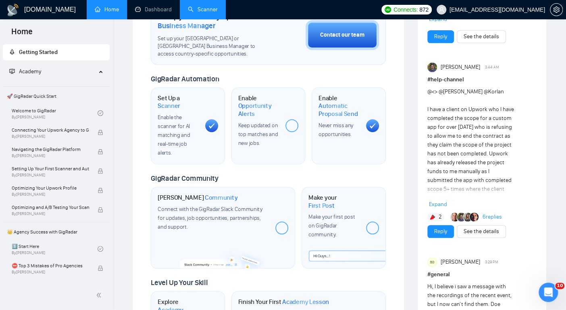
click at [208, 7] on link "Scanner" at bounding box center [203, 9] width 30 height 7
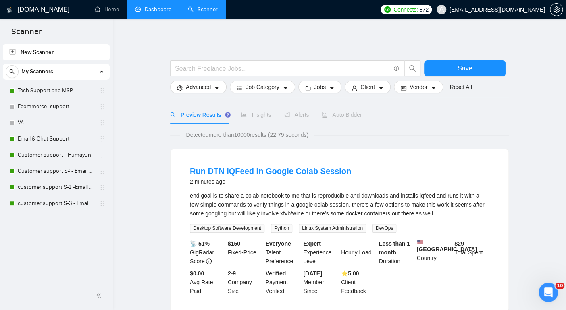
click at [158, 10] on link "Dashboard" at bounding box center [153, 9] width 37 height 7
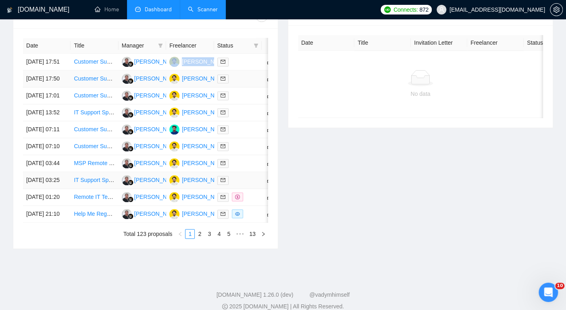
scroll to position [370, 0]
